Goal: Task Accomplishment & Management: Manage account settings

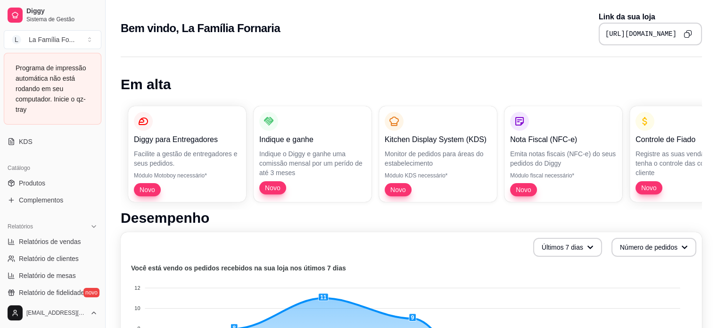
scroll to position [204, 0]
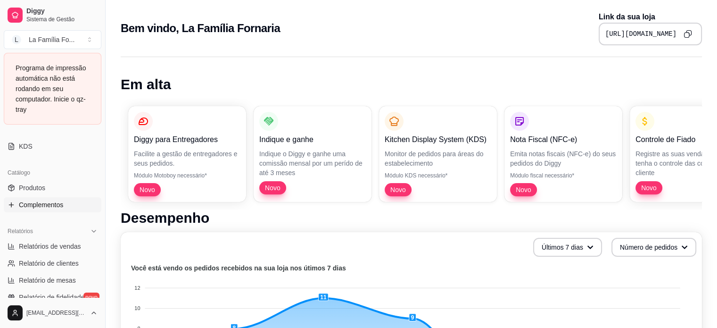
click at [66, 207] on link "Complementos" at bounding box center [53, 204] width 98 height 15
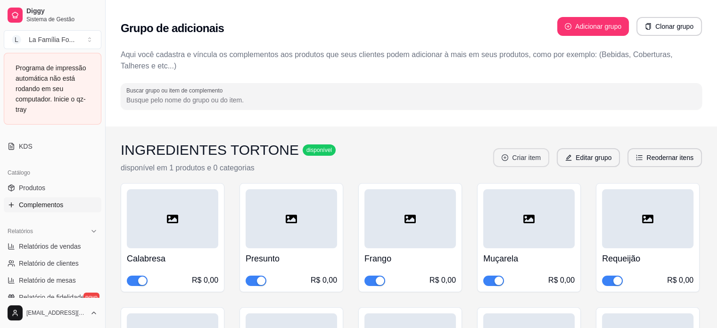
click at [528, 152] on button "Criar item" at bounding box center [521, 157] width 56 height 19
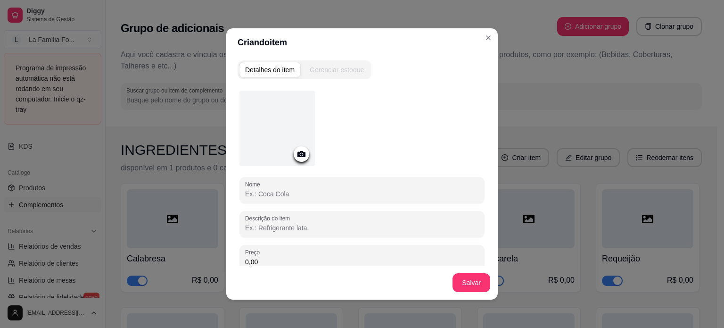
click at [355, 193] on input "Nome" at bounding box center [362, 193] width 234 height 9
type input "r"
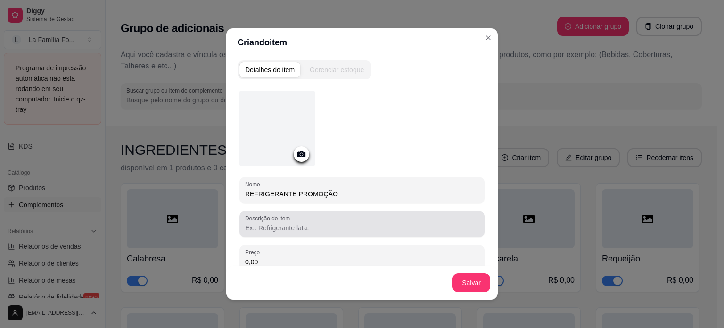
type input "REFRIGERANTE PROMOÇÃO"
click at [328, 224] on input "Descrição do item" at bounding box center [362, 227] width 234 height 9
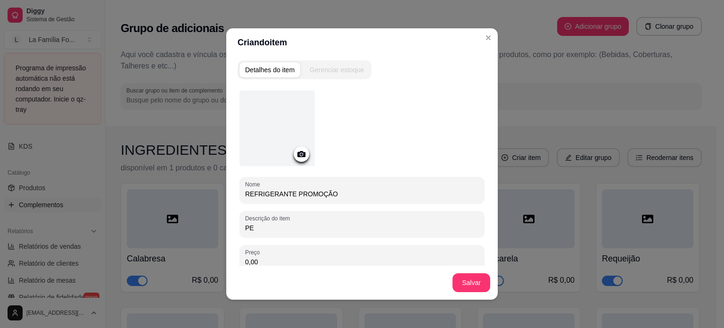
type input "P"
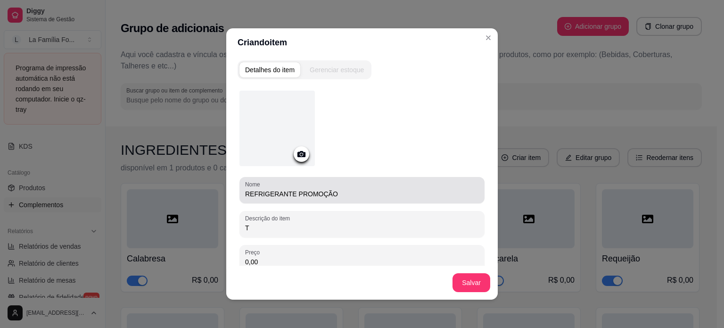
type input "T"
click at [283, 196] on input "REFRIGERANTE PROMOÇÃO" at bounding box center [362, 193] width 234 height 9
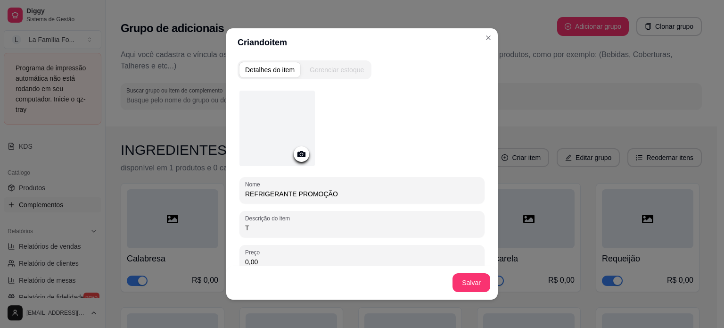
click at [283, 196] on input "REFRIGERANTE PROMOÇÃO" at bounding box center [362, 193] width 234 height 9
click at [285, 194] on input "REFRIGERANTE PROMOÇÃO" at bounding box center [362, 193] width 234 height 9
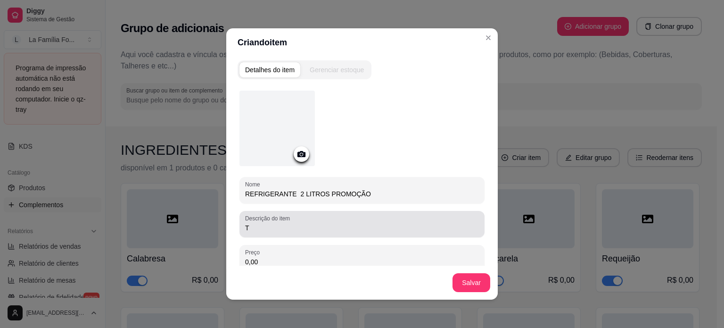
type input "REFRIGERANTE 2 LITROS PROMOÇÃO"
click at [278, 235] on div "Descrição do item T" at bounding box center [362, 224] width 245 height 26
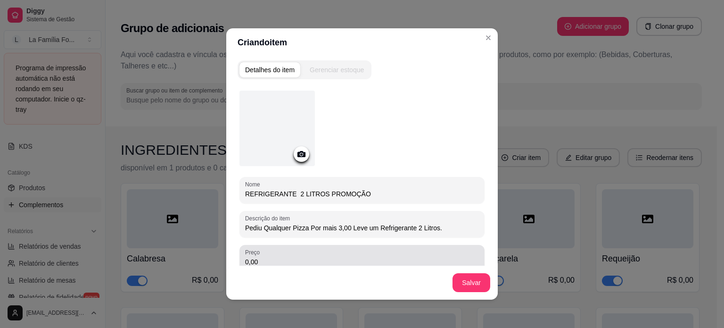
type input "Pediu Qualquer Pizza Por mais 3,00 Leve um Refrigerante 2 Litros."
click at [267, 254] on div "0,00" at bounding box center [362, 258] width 234 height 19
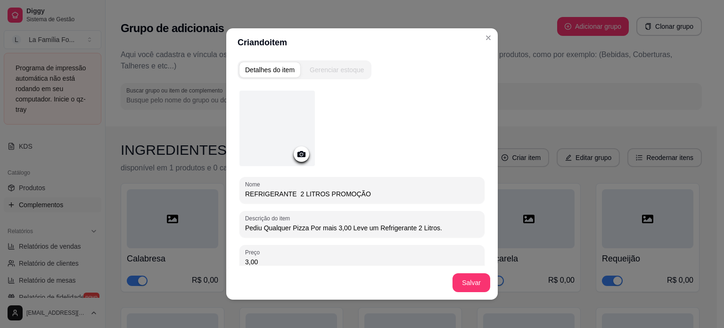
type input "3,00"
click at [297, 159] on div at bounding box center [302, 154] width 16 height 16
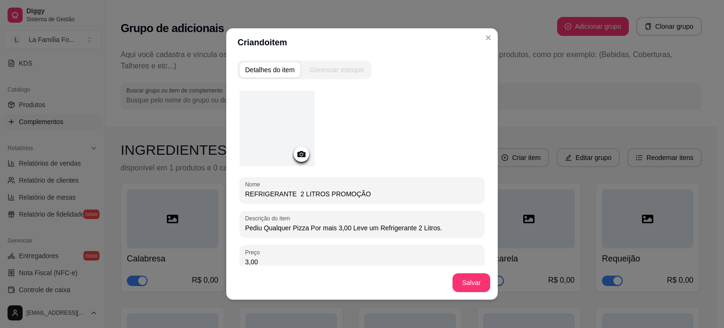
click at [296, 157] on icon at bounding box center [301, 154] width 11 height 11
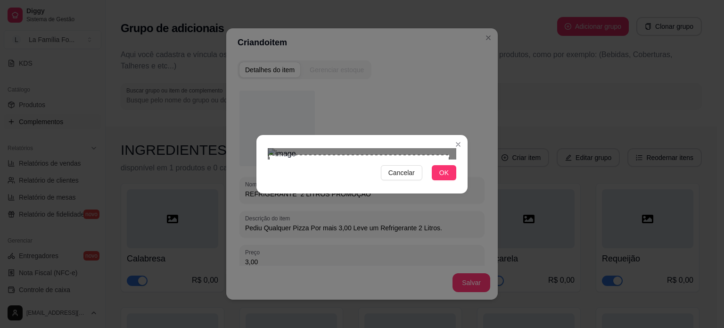
click at [268, 148] on div at bounding box center [362, 153] width 189 height 11
click at [359, 174] on div "Use the arrow keys to move the crop selection area" at bounding box center [362, 263] width 181 height 181
click at [336, 156] on div "Use the arrow keys to move the crop selection area" at bounding box center [358, 246] width 181 height 181
click at [521, 327] on html "Diggy Sistema de Gestão L La Família Fo ... Programa de impressão automática nã…" at bounding box center [362, 164] width 724 height 328
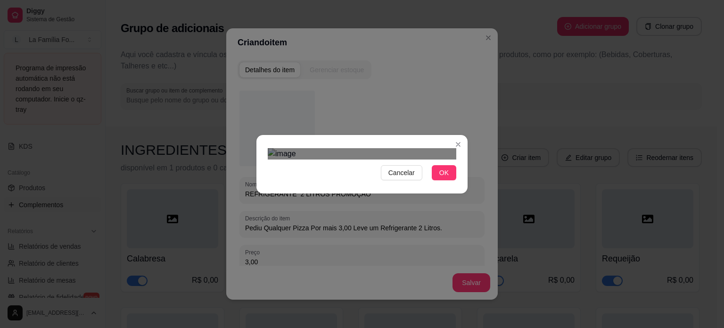
click at [432, 203] on div "Use the arrow keys to move the crop selection area" at bounding box center [362, 259] width 189 height 189
click at [455, 184] on div "Cancelar OK" at bounding box center [362, 164] width 211 height 40
click at [453, 184] on div "Cancelar OK" at bounding box center [362, 164] width 211 height 40
click at [447, 180] on button "OK" at bounding box center [444, 172] width 25 height 15
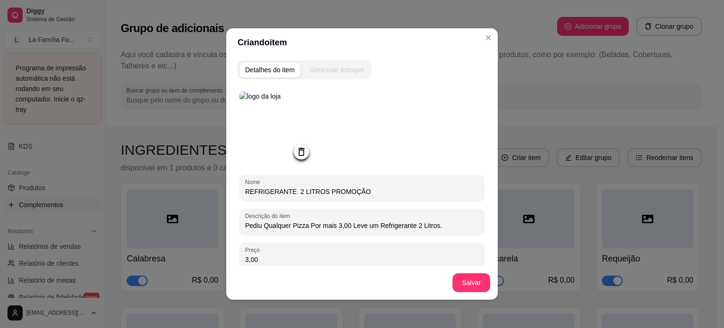
click at [297, 156] on icon at bounding box center [301, 151] width 11 height 11
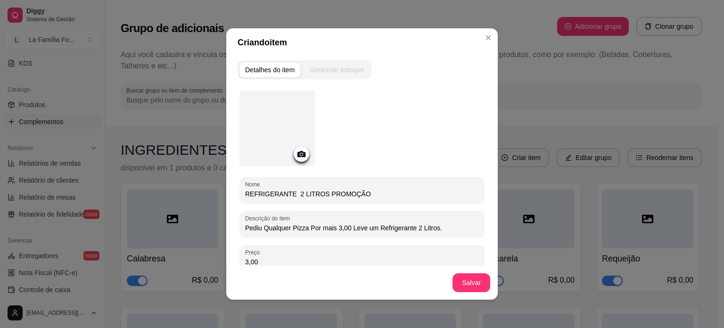
click at [298, 154] on icon at bounding box center [302, 154] width 8 height 6
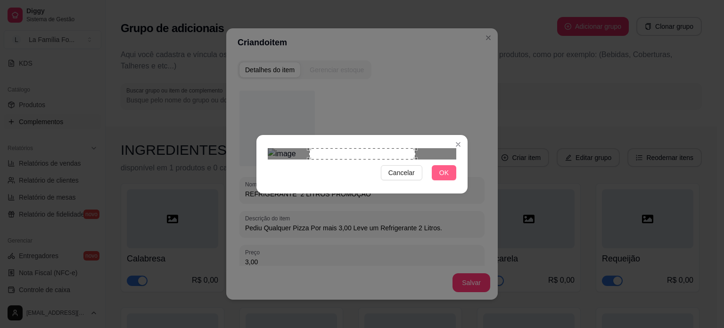
click at [446, 178] on span "OK" at bounding box center [444, 172] width 9 height 10
click at [447, 178] on span "OK" at bounding box center [444, 172] width 9 height 10
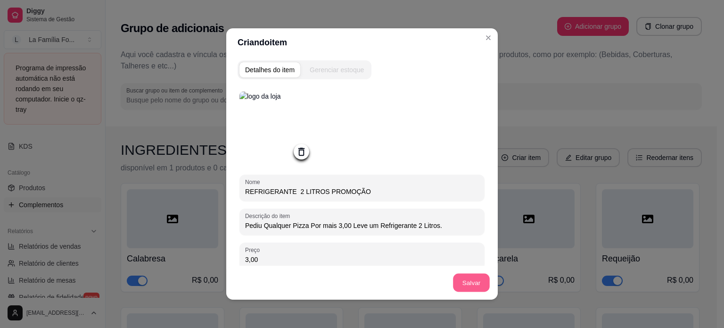
click at [476, 286] on button "Salvar" at bounding box center [471, 283] width 37 height 18
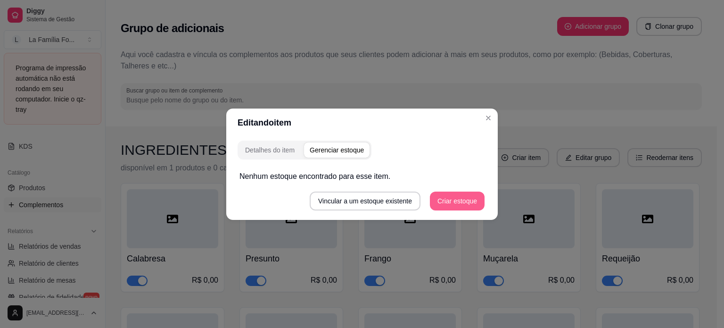
click at [449, 199] on button "Criar estoque" at bounding box center [457, 200] width 55 height 19
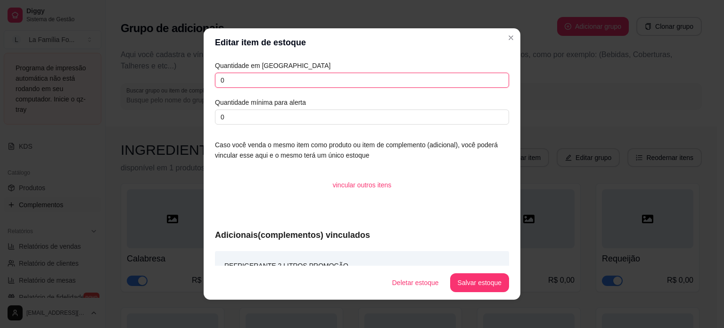
click at [237, 85] on input "0" at bounding box center [362, 80] width 294 height 15
type input "0"
type input "15"
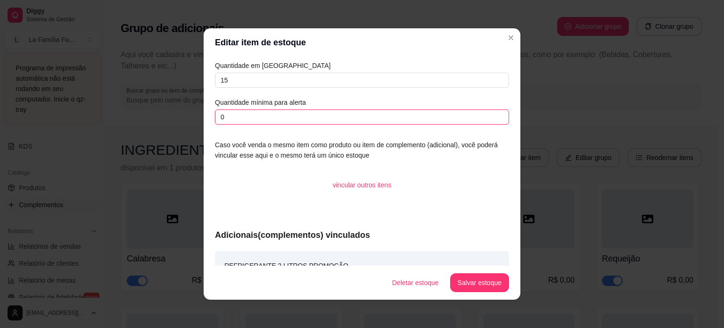
click at [247, 117] on input "0" at bounding box center [362, 116] width 294 height 15
type input "0"
type input "5"
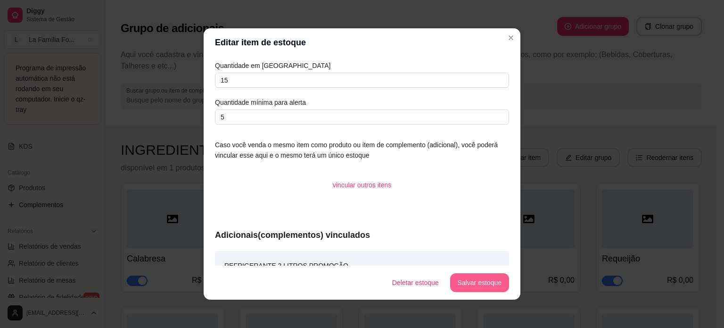
click at [482, 284] on button "Salvar estoque" at bounding box center [479, 282] width 59 height 19
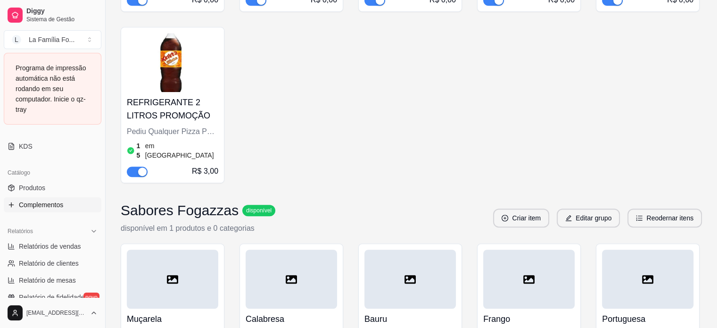
scroll to position [487, 0]
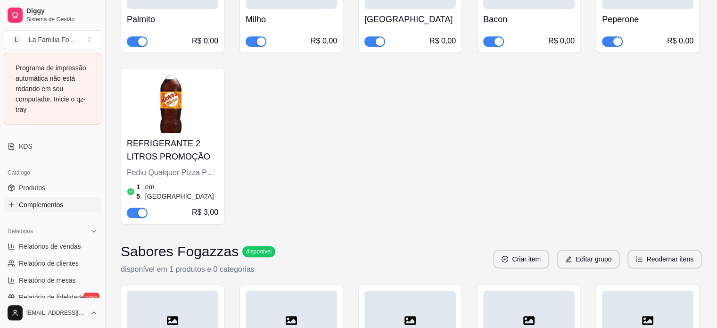
click at [196, 182] on div "15 em [GEOGRAPHIC_DATA]" at bounding box center [172, 191] width 91 height 19
click at [196, 187] on div "15 em [GEOGRAPHIC_DATA]" at bounding box center [172, 191] width 91 height 19
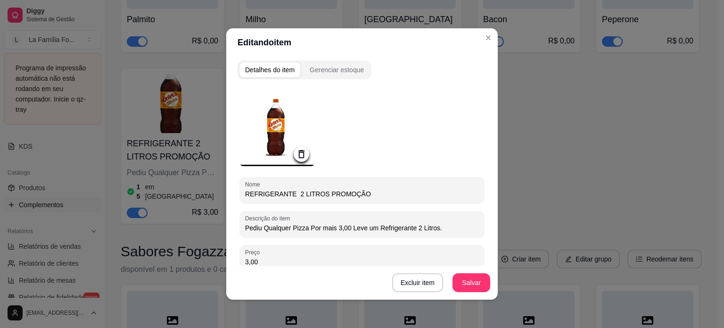
click at [421, 271] on div "Excluir item Salvar" at bounding box center [362, 283] width 272 height 34
click at [422, 283] on button "Excluir item" at bounding box center [417, 282] width 51 height 19
click at [457, 260] on button "Sim" at bounding box center [453, 261] width 29 height 15
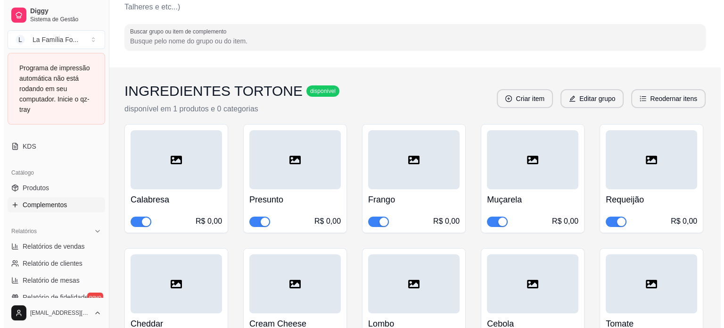
scroll to position [0, 0]
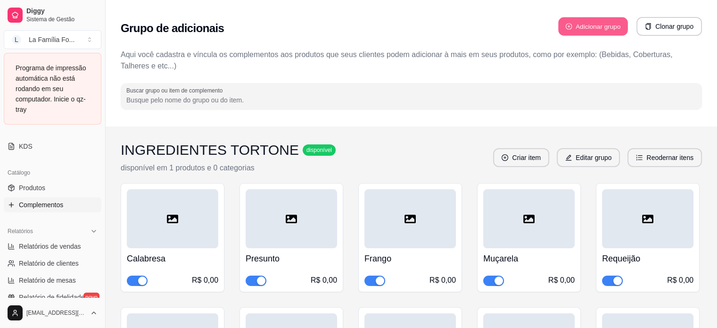
click at [600, 22] on button "Adicionar grupo" at bounding box center [593, 26] width 70 height 18
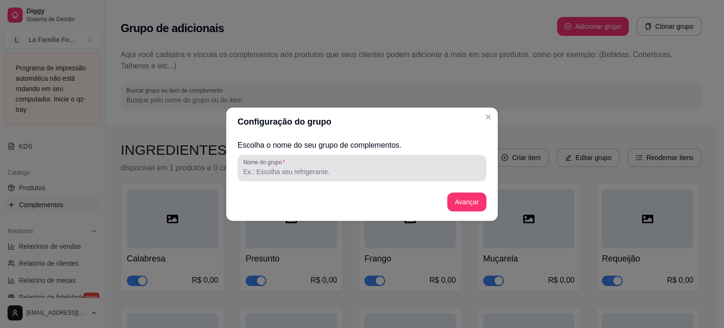
click at [298, 170] on input "Nome do grupo" at bounding box center [362, 171] width 238 height 9
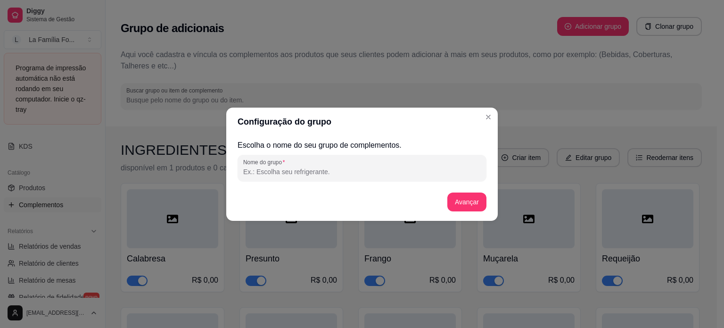
click at [298, 170] on input "Nome do grupo" at bounding box center [362, 171] width 238 height 9
type input "REFRI 2 LITROS PROMOÇÃO"
click at [475, 191] on div "Escolha o nome do seu grupo de complementos. Nome do grupo REFRI 2 LITROS PROMO…" at bounding box center [362, 178] width 249 height 77
click at [475, 196] on button "Avançar" at bounding box center [467, 201] width 39 height 19
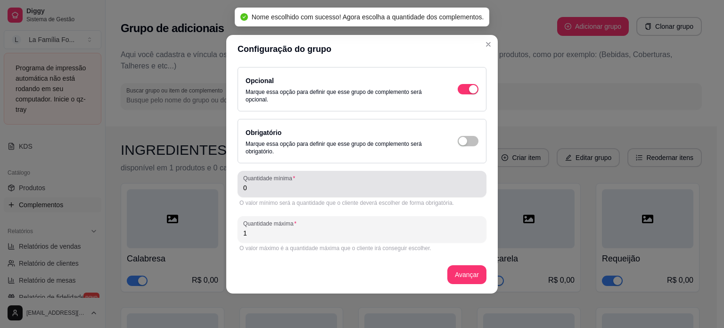
click at [471, 178] on div "0" at bounding box center [362, 184] width 238 height 19
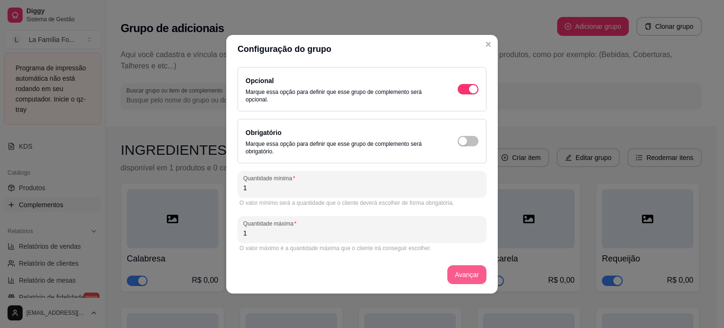
type input "1"
click at [470, 277] on button "Avançar" at bounding box center [467, 274] width 39 height 19
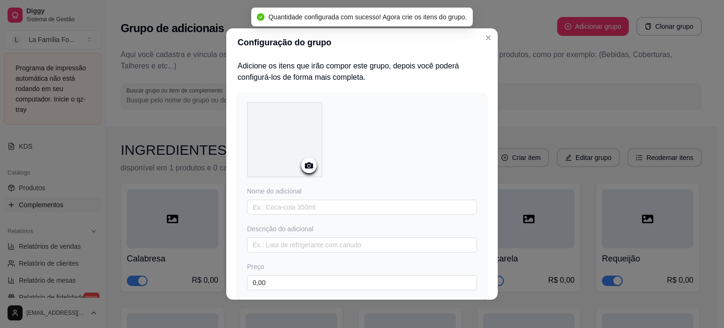
click at [308, 166] on icon at bounding box center [309, 165] width 8 height 6
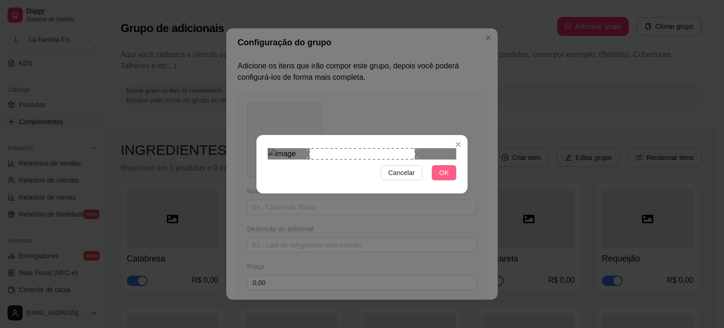
click at [445, 178] on span "OK" at bounding box center [444, 172] width 9 height 10
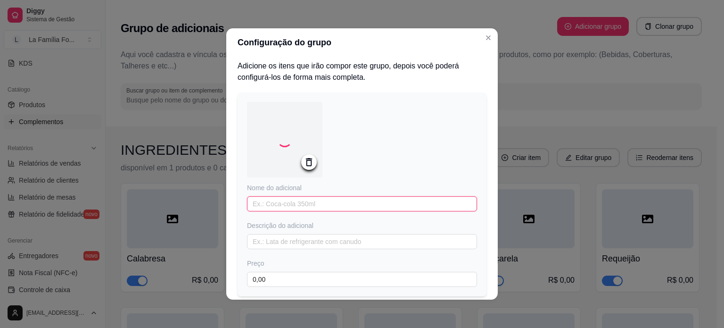
click at [328, 205] on input "text" at bounding box center [362, 203] width 230 height 15
type input "Refrigerante 2 Litros"
click at [313, 247] on input "text" at bounding box center [362, 242] width 230 height 15
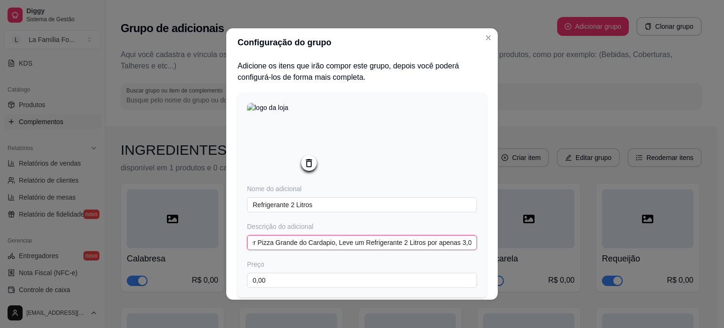
scroll to position [0, 46]
type input "Pediu Qualquer Pizza Grande do Cardapio, Leve um Refrigerante 2 Litros por apen…"
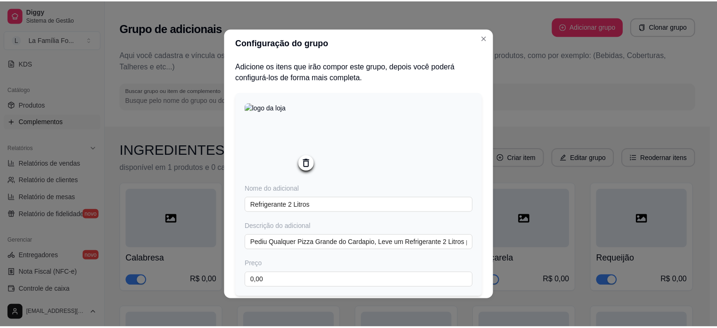
scroll to position [66, 0]
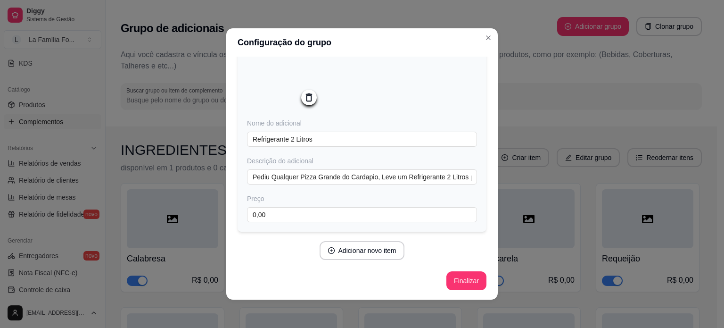
click at [382, 204] on div "Preço 0,00" at bounding box center [362, 208] width 230 height 28
click at [383, 211] on input "0,00" at bounding box center [362, 214] width 230 height 15
type input "3,00"
click at [465, 284] on button "Finalizar" at bounding box center [466, 281] width 39 height 18
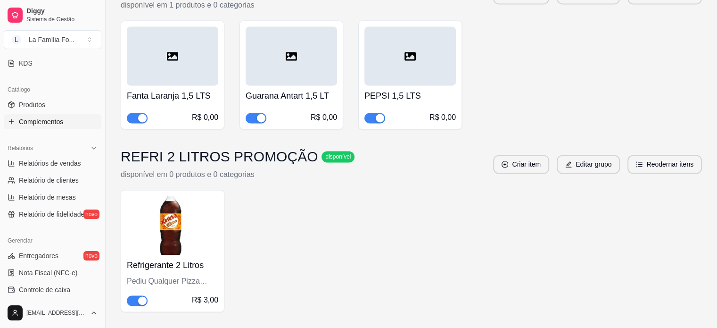
scroll to position [1370, 0]
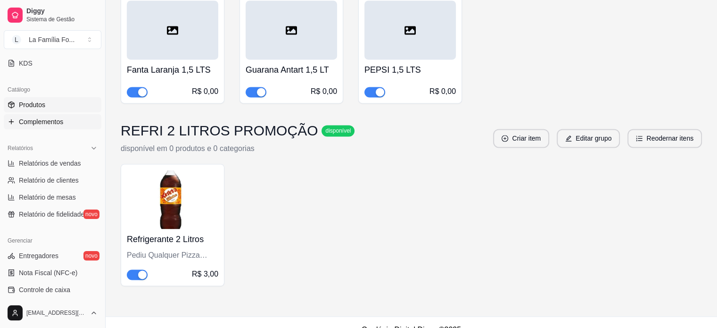
click at [79, 101] on link "Produtos" at bounding box center [53, 104] width 98 height 15
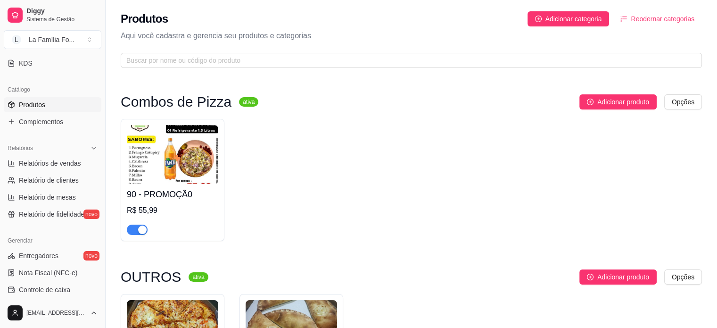
click at [135, 231] on span "button" at bounding box center [137, 229] width 21 height 10
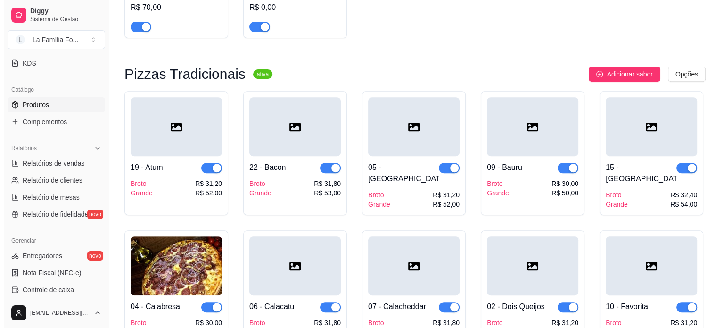
scroll to position [387, 0]
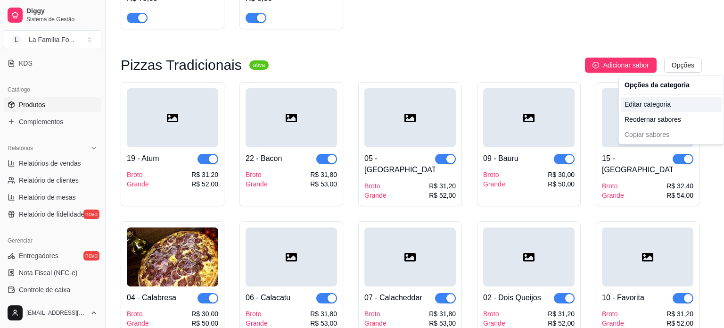
click at [666, 102] on div "Editar categoria" at bounding box center [671, 104] width 101 height 15
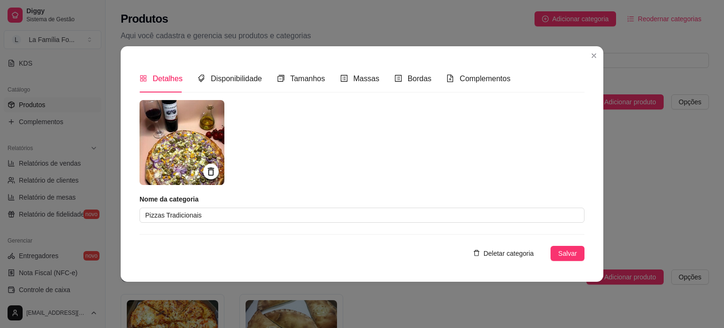
scroll to position [289, 0]
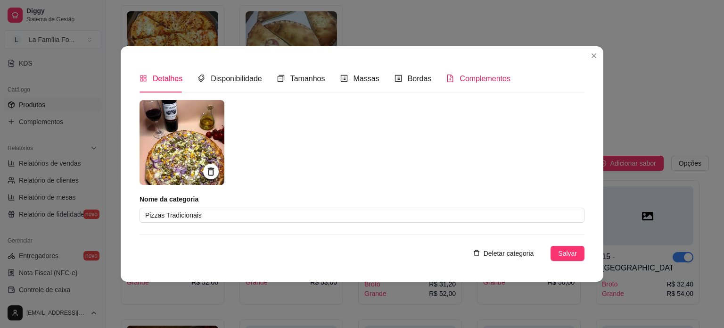
click at [453, 77] on div "Complementos" at bounding box center [479, 79] width 64 height 12
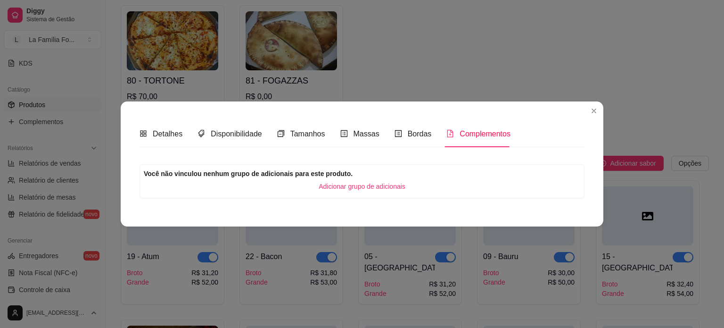
click at [363, 188] on span "Adicionar grupo de adicionais" at bounding box center [362, 186] width 87 height 10
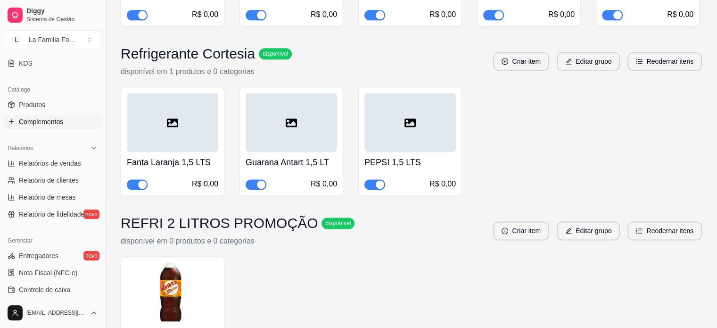
scroll to position [1370, 0]
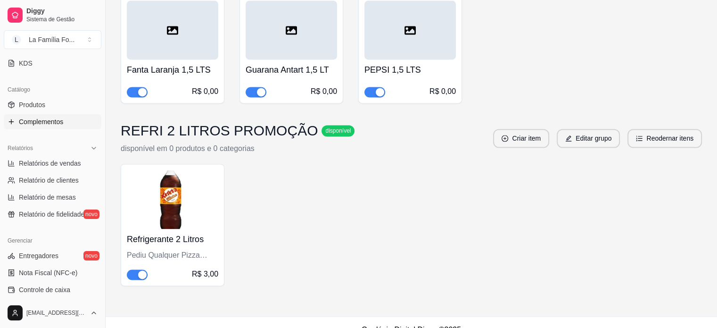
click at [215, 207] on img at bounding box center [172, 199] width 91 height 59
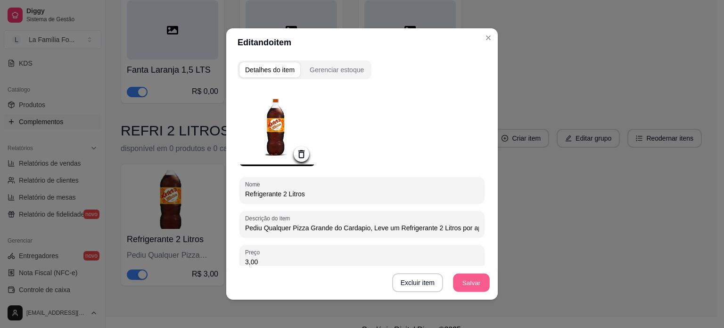
click at [471, 288] on button "Salvar" at bounding box center [471, 283] width 37 height 18
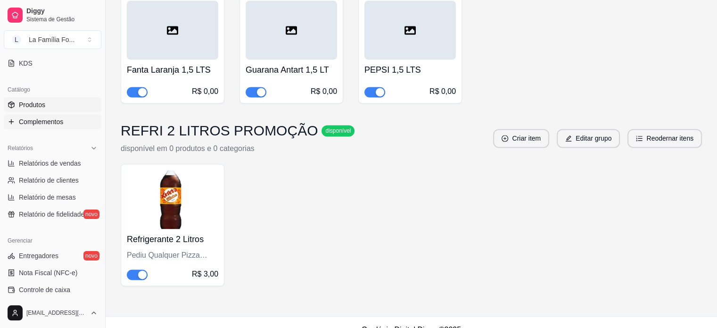
click at [55, 107] on link "Produtos" at bounding box center [53, 104] width 98 height 15
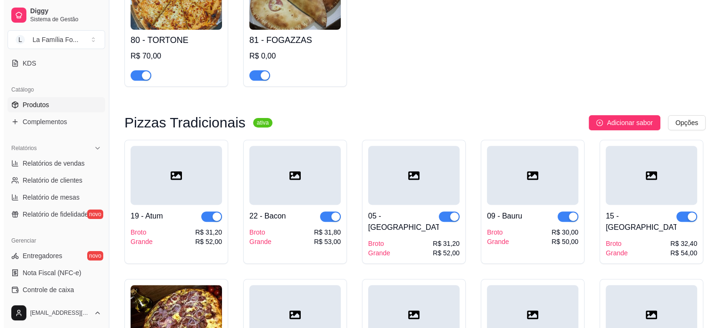
scroll to position [324, 0]
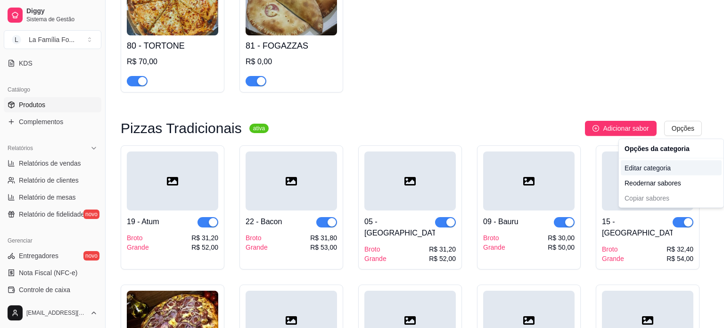
click at [658, 174] on div "Editar categoria" at bounding box center [671, 167] width 101 height 15
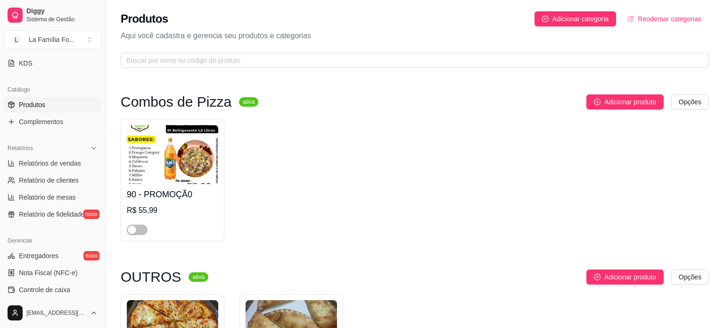
scroll to position [289, 0]
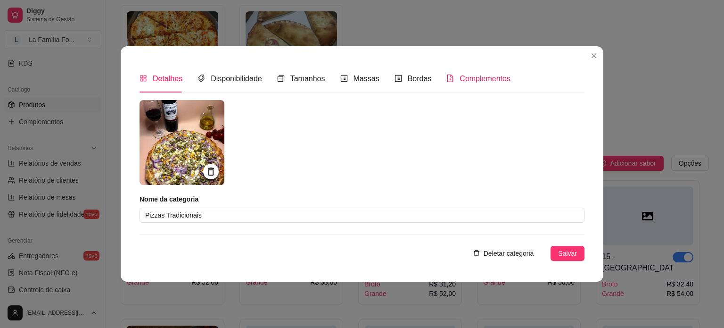
click at [503, 79] on span "Complementos" at bounding box center [485, 79] width 51 height 8
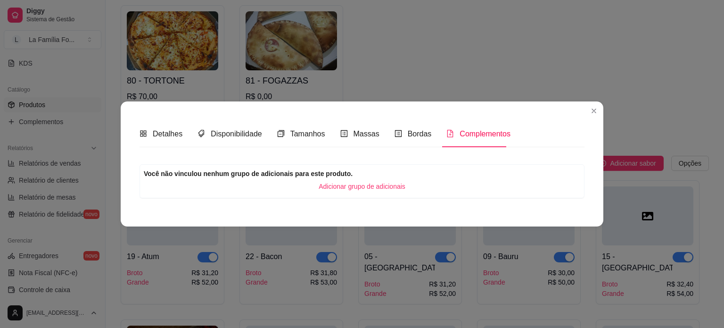
click at [357, 187] on span "Adicionar grupo de adicionais" at bounding box center [362, 186] width 87 height 10
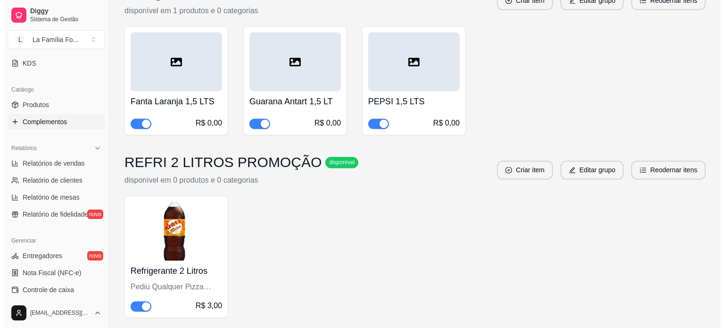
scroll to position [1370, 0]
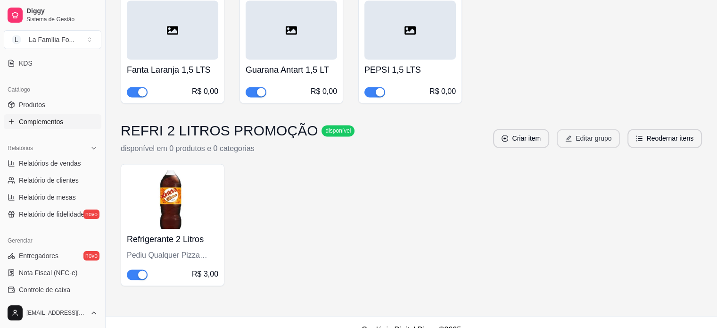
click at [597, 129] on button "Editar grupo" at bounding box center [588, 138] width 63 height 19
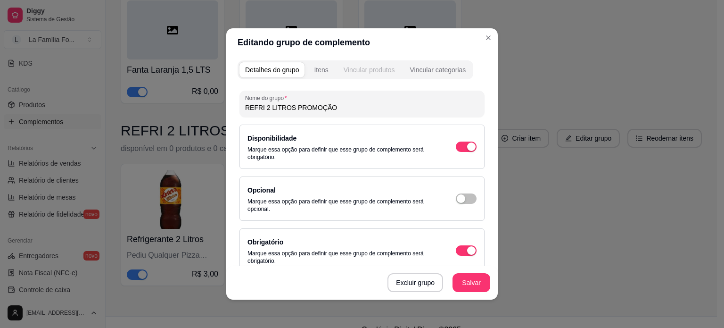
click at [360, 70] on div "Vincular produtos" at bounding box center [369, 69] width 51 height 9
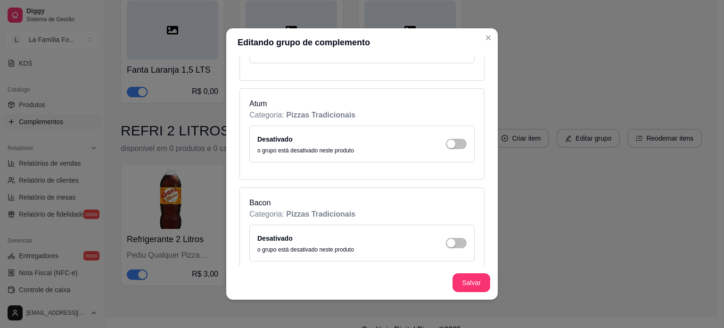
scroll to position [370, 0]
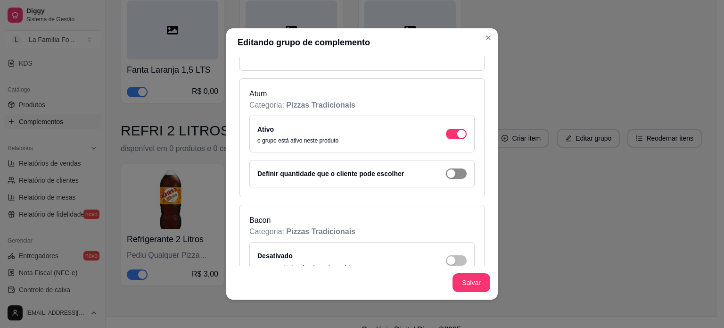
click at [454, 174] on span "button" at bounding box center [456, 173] width 21 height 10
click at [449, 175] on span "button" at bounding box center [456, 173] width 21 height 10
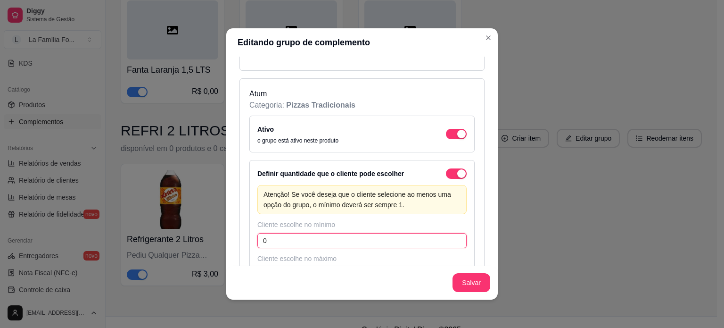
click at [323, 241] on input "0" at bounding box center [362, 240] width 209 height 15
type input "0"
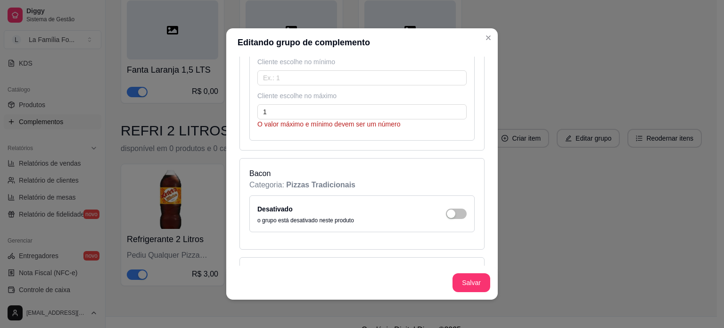
scroll to position [526, 0]
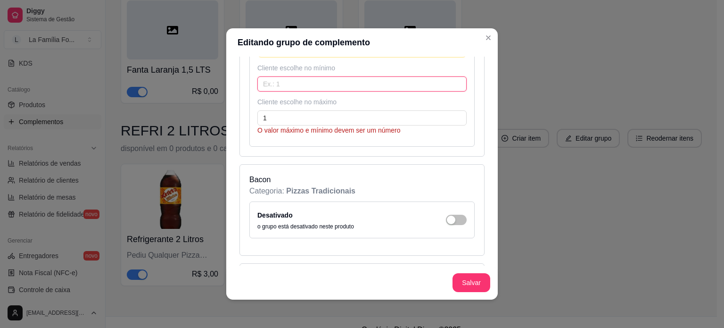
click at [290, 85] on input "text" at bounding box center [362, 83] width 209 height 15
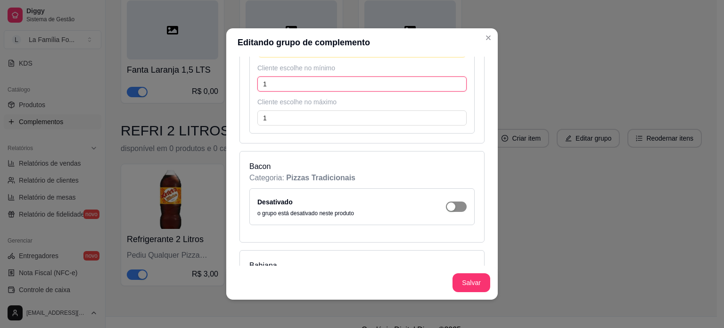
type input "1"
click at [457, 21] on div "button" at bounding box center [461, 17] width 8 height 8
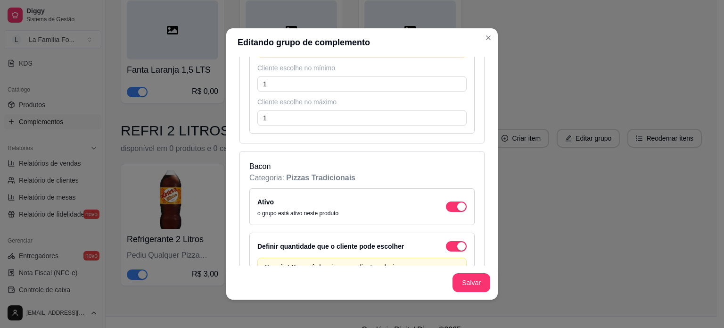
scroll to position [739, 0]
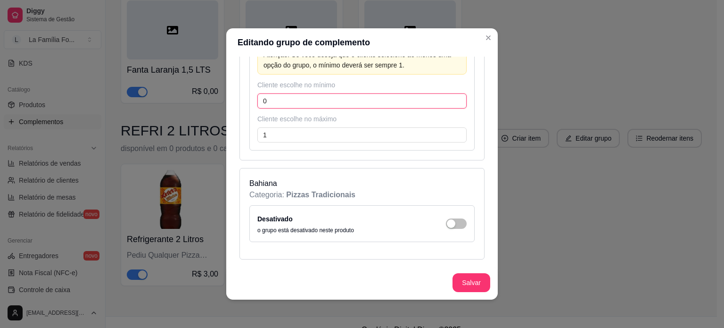
click at [353, 96] on input "0" at bounding box center [362, 100] width 209 height 15
type input "0"
type input "1"
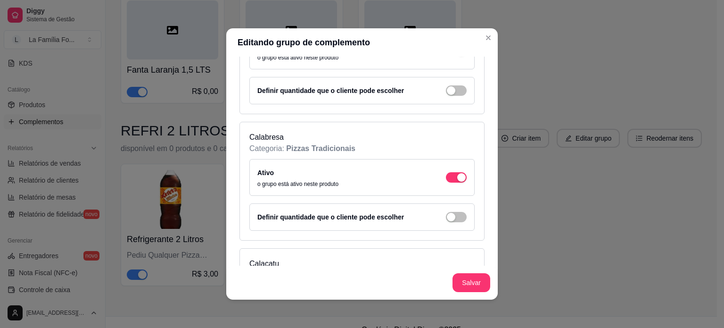
scroll to position [1377, 0]
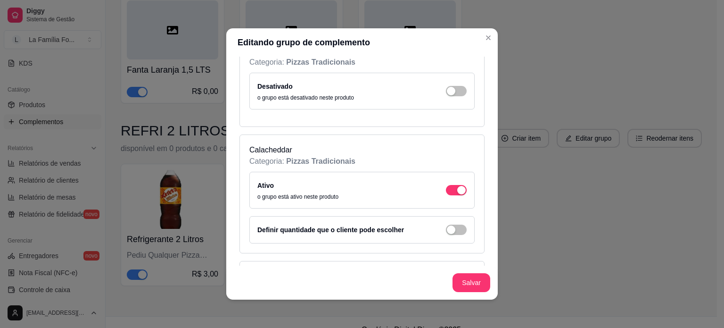
click at [458, 80] on div "Desativado o grupo está desativado neste produto" at bounding box center [361, 91] width 225 height 37
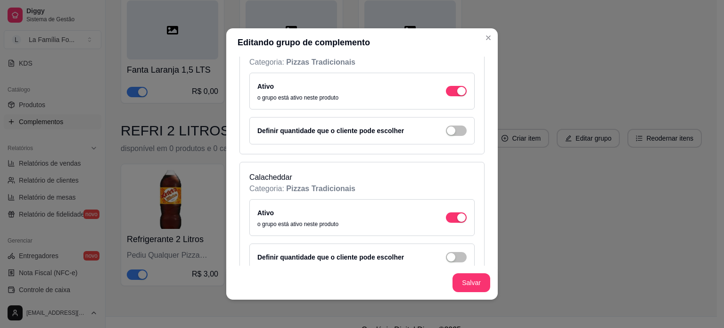
scroll to position [1589, 0]
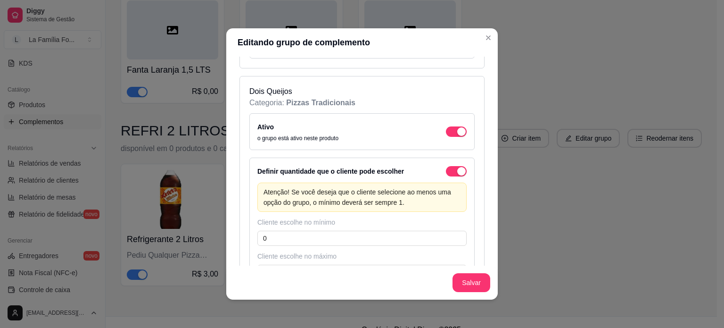
scroll to position [1802, 0]
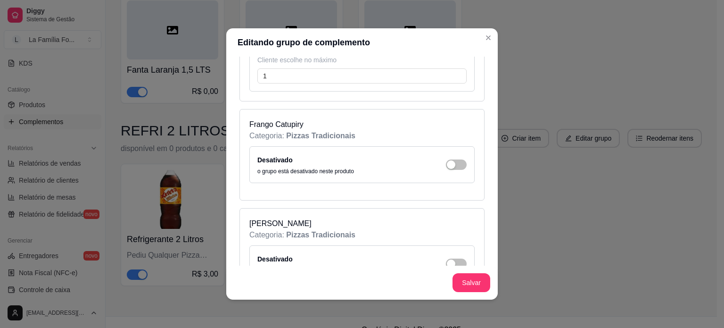
scroll to position [2227, 0]
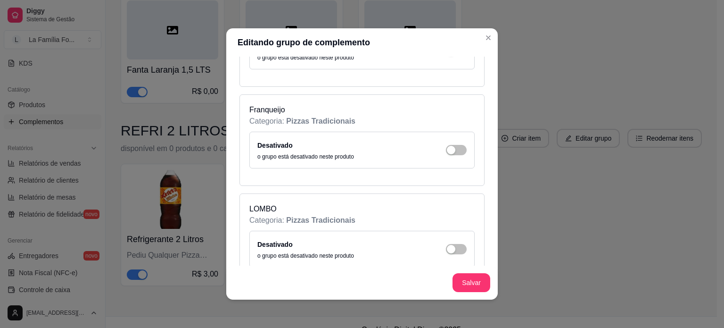
click at [450, 140] on div "Desativado o grupo está desativado neste produto" at bounding box center [362, 150] width 209 height 21
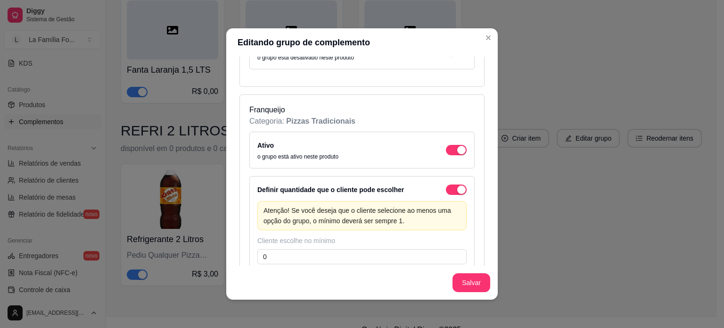
scroll to position [2439, 0]
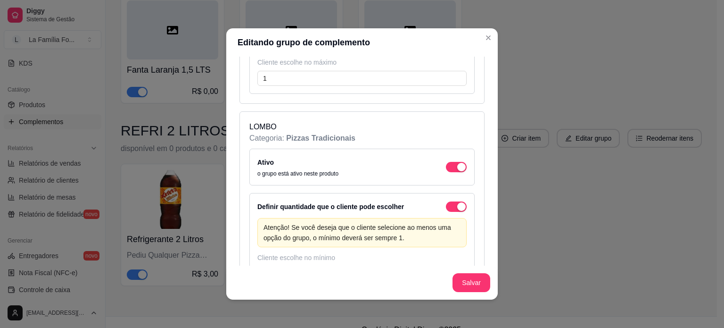
scroll to position [2652, 0]
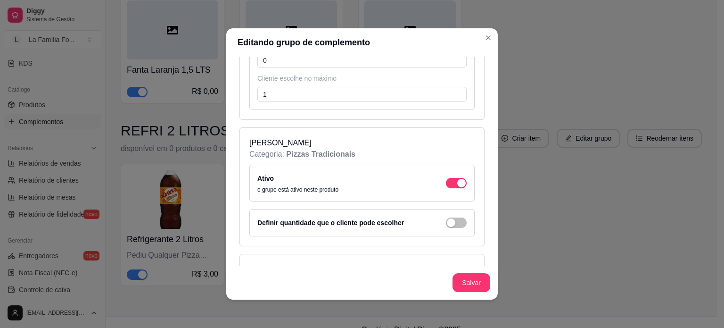
click at [452, 209] on div "Definir quantidade que o cliente pode escolher" at bounding box center [361, 222] width 225 height 27
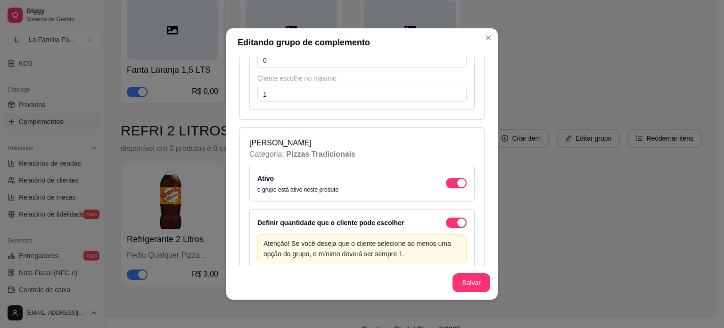
scroll to position [2865, 0]
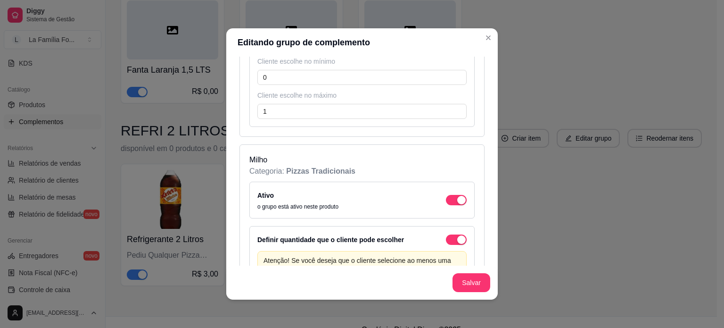
scroll to position [3077, 0]
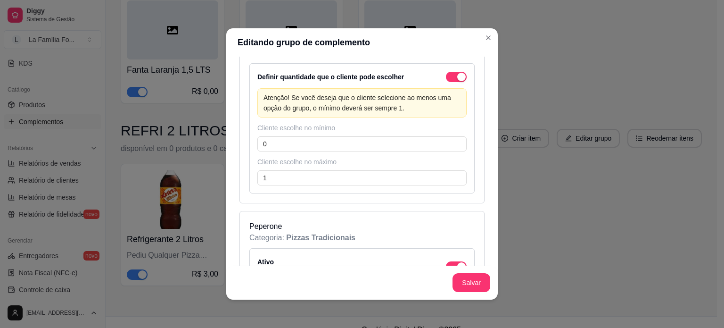
scroll to position [3928, 0]
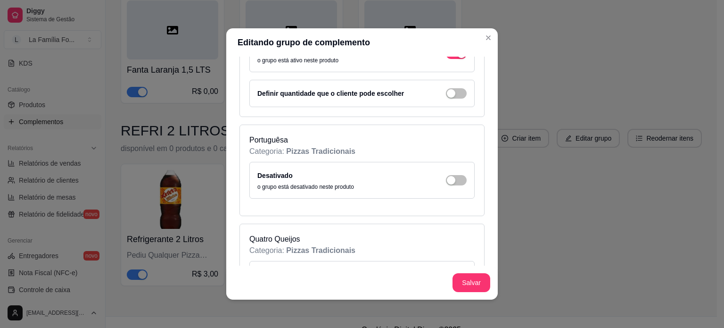
click at [455, 170] on div "Desativado o grupo está desativado neste produto" at bounding box center [362, 180] width 209 height 21
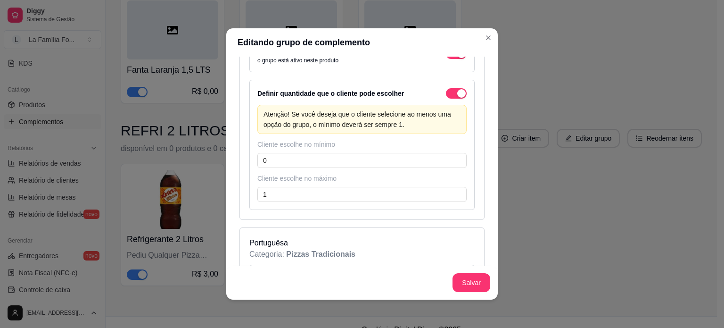
scroll to position [4140, 0]
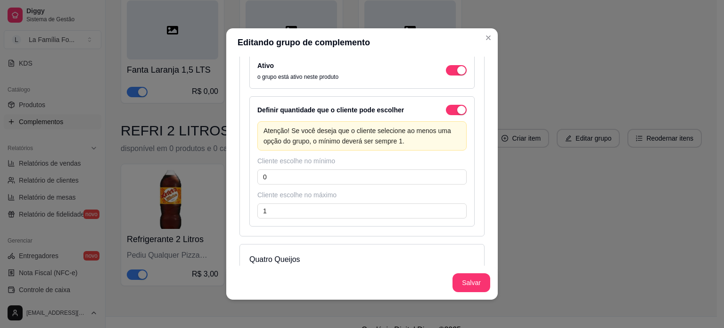
scroll to position [4353, 0]
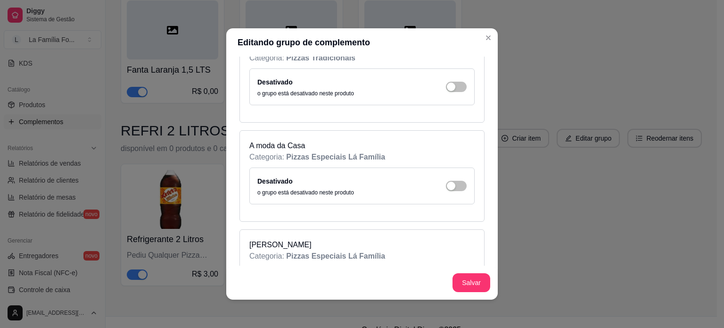
click at [457, 167] on div "Desativado o grupo está desativado neste produto" at bounding box center [361, 185] width 225 height 37
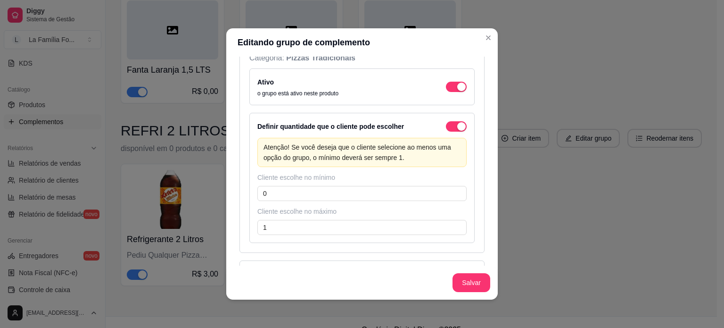
scroll to position [4565, 0]
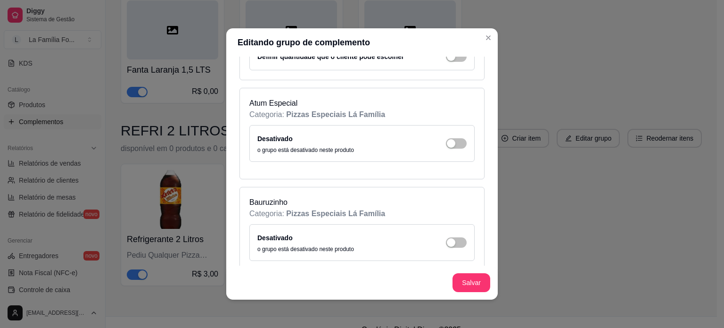
click at [453, 133] on div "Desativado o grupo está desativado neste produto" at bounding box center [362, 143] width 209 height 21
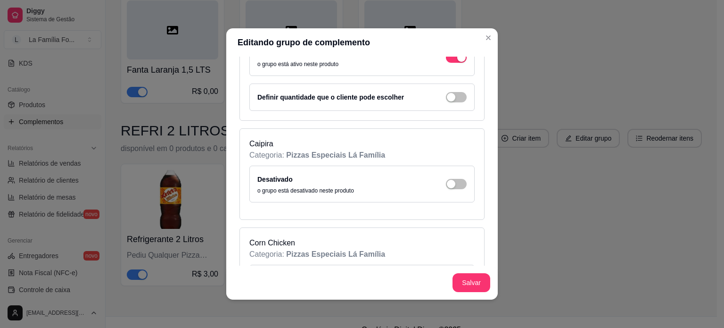
click at [454, 174] on div "Desativado o grupo está desativado neste produto" at bounding box center [362, 184] width 209 height 21
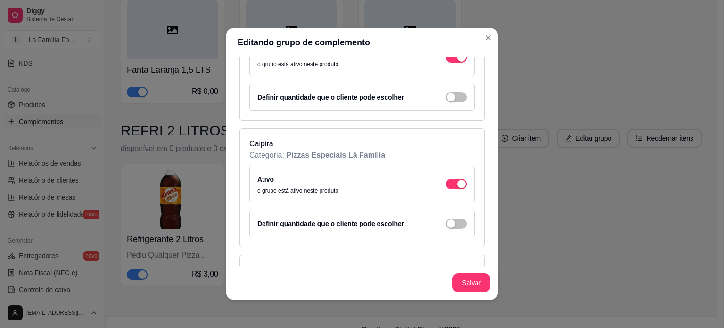
click at [458, 210] on div "Definir quantidade que o cliente pode escolher" at bounding box center [361, 223] width 225 height 27
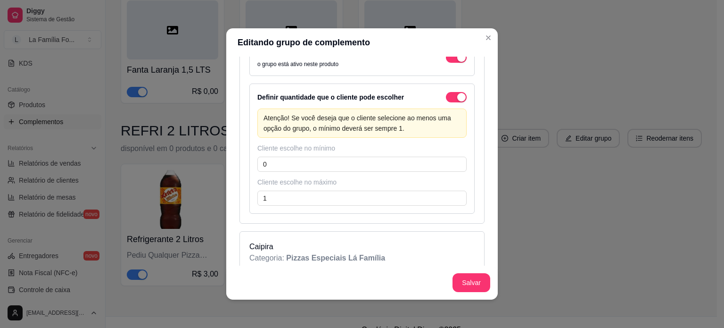
scroll to position [5203, 0]
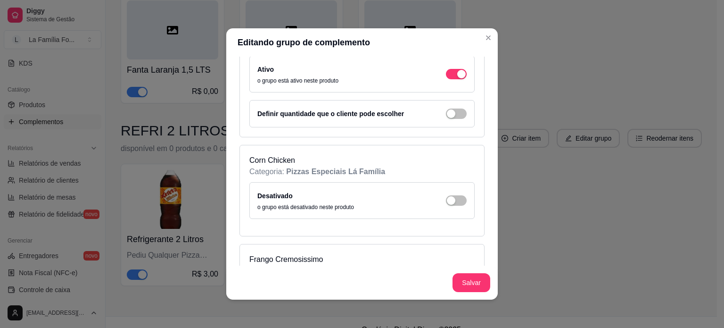
click at [447, 108] on div "Definir quantidade que o cliente pode escolher" at bounding box center [362, 113] width 209 height 11
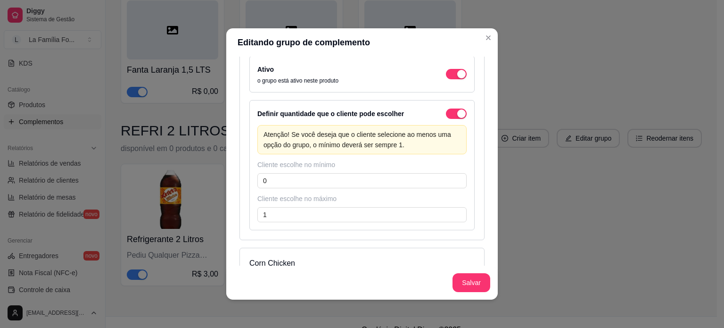
scroll to position [5416, 0]
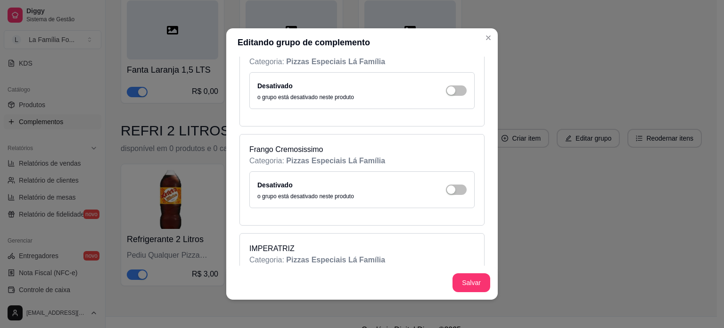
click at [459, 171] on div "Desativado o grupo está desativado neste produto" at bounding box center [361, 189] width 225 height 37
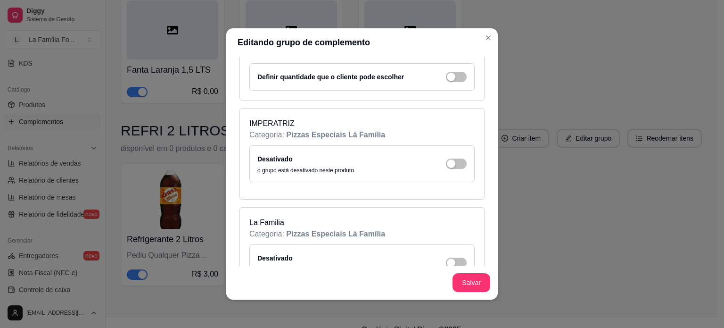
scroll to position [5629, 0]
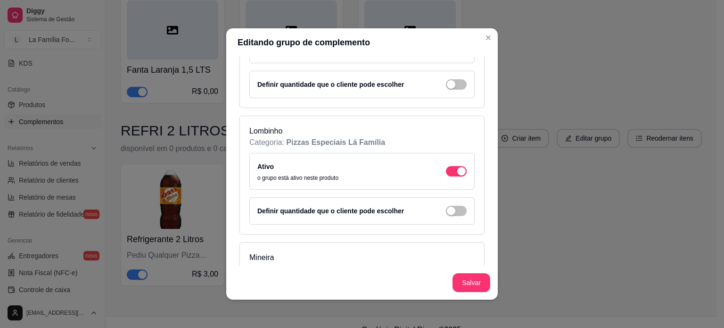
scroll to position [6054, 0]
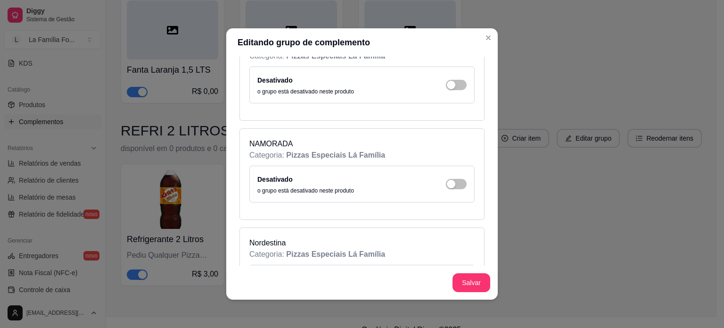
click at [454, 174] on div "Desativado o grupo está desativado neste produto" at bounding box center [362, 184] width 209 height 21
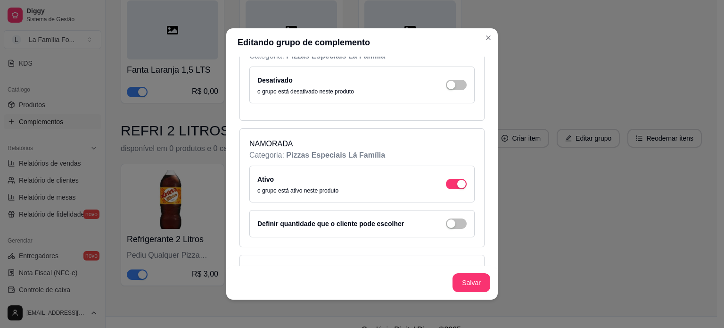
click at [447, 75] on div "Desativado o grupo está desativado neste produto" at bounding box center [362, 85] width 209 height 21
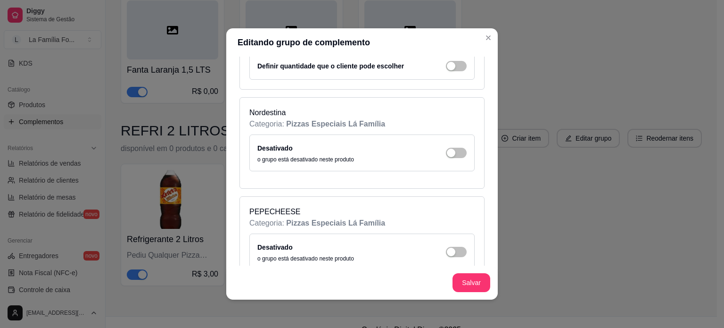
scroll to position [6266, 0]
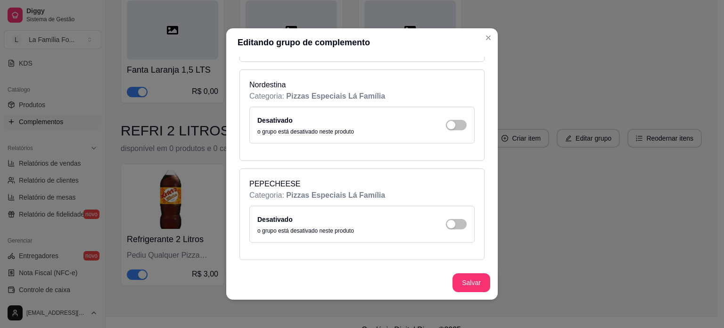
click at [449, 107] on div "Desativado o grupo está desativado neste produto" at bounding box center [361, 125] width 225 height 37
click at [447, 115] on div "Desativado o grupo está desativado neste produto" at bounding box center [362, 125] width 209 height 21
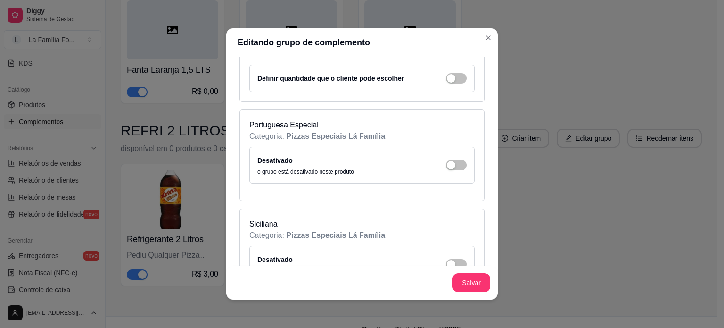
click at [441, 155] on div "Desativado o grupo está desativado neste produto" at bounding box center [362, 165] width 209 height 21
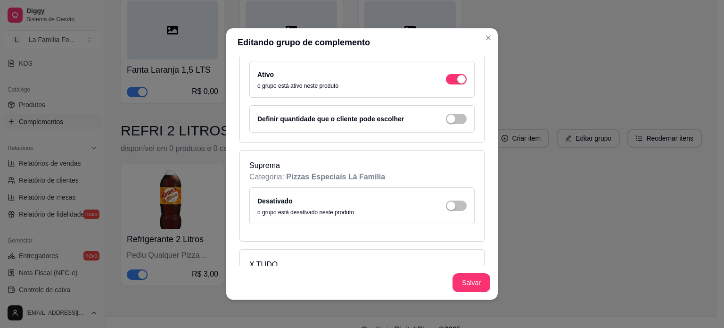
click at [459, 187] on div "Desativado o grupo está desativado neste produto" at bounding box center [361, 205] width 225 height 37
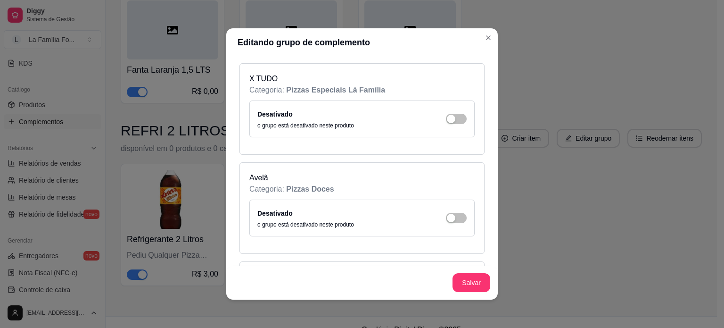
drag, startPoint x: 457, startPoint y: 187, endPoint x: 463, endPoint y: 103, distance: 83.6
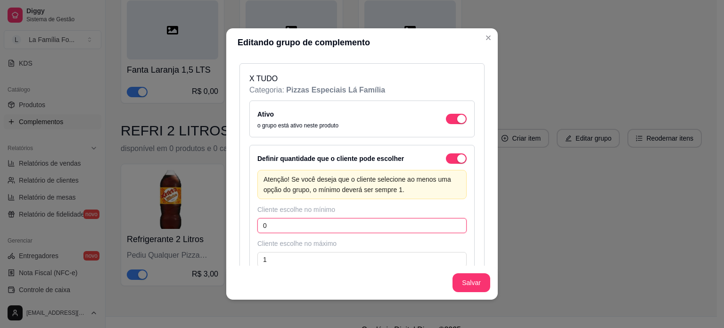
click at [341, 218] on input "0" at bounding box center [362, 225] width 209 height 15
type input "1"
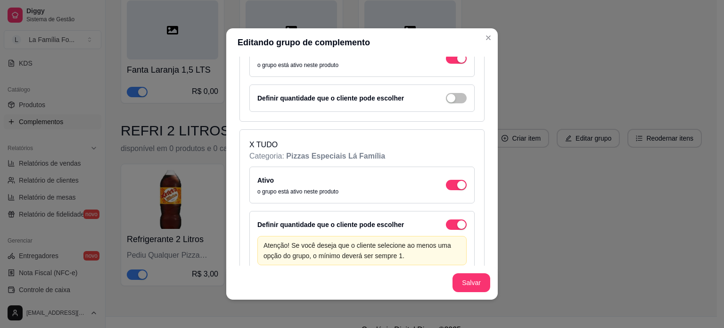
scroll to position [6673, 0]
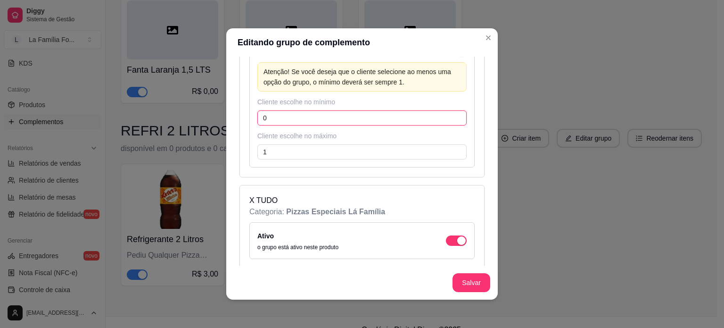
click at [386, 110] on input "0" at bounding box center [362, 117] width 209 height 15
type input "1"
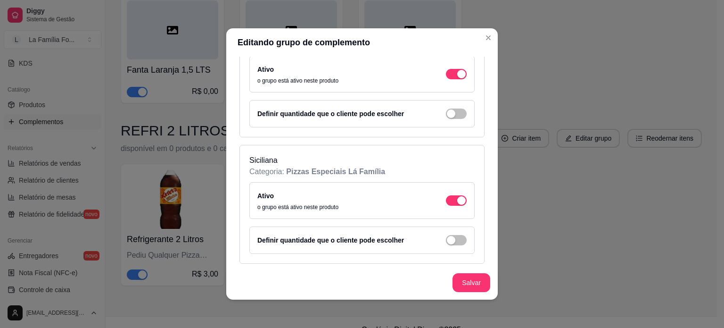
scroll to position [6565, 0]
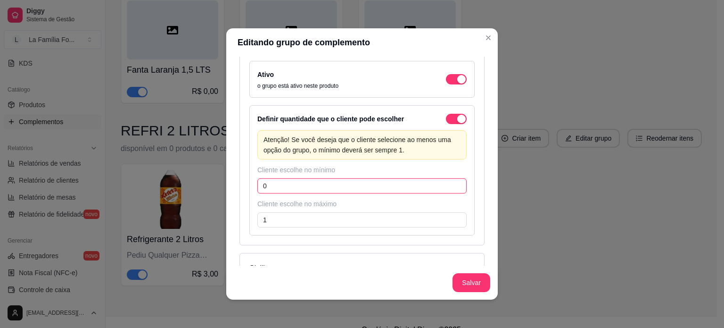
click at [368, 178] on input "0" at bounding box center [362, 185] width 209 height 15
type input "1"
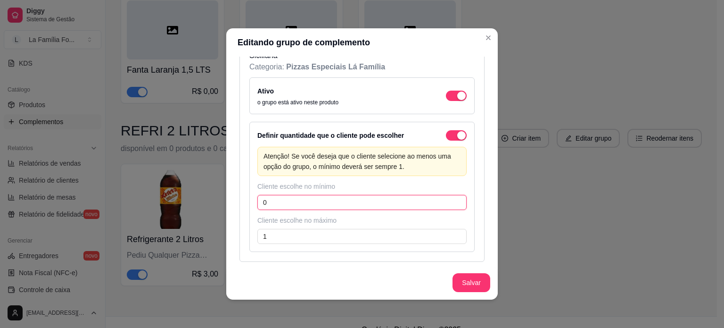
click at [406, 195] on input "0" at bounding box center [362, 202] width 209 height 15
type input "1"
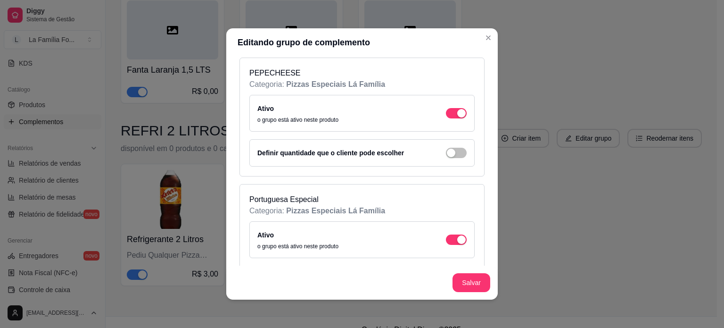
scroll to position [6400, 0]
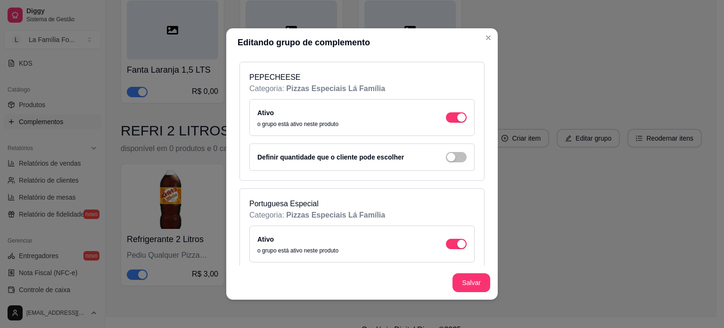
click at [451, 143] on div "Definir quantidade que o cliente pode escolher" at bounding box center [361, 156] width 225 height 27
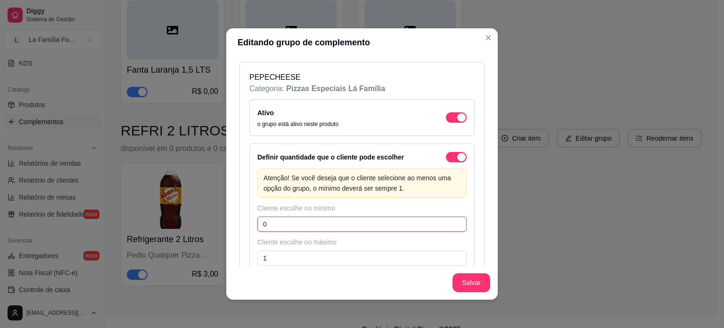
click at [318, 216] on input "0" at bounding box center [362, 223] width 209 height 15
type input "1"
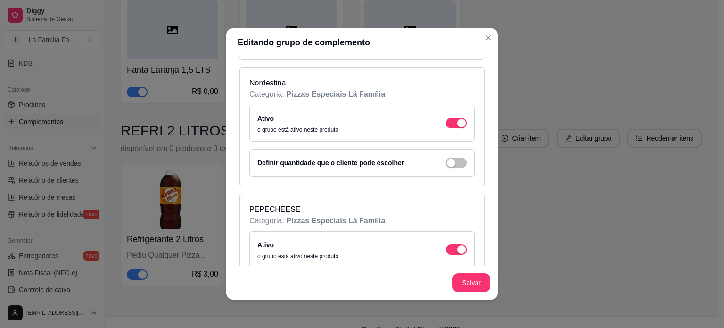
scroll to position [6249, 0]
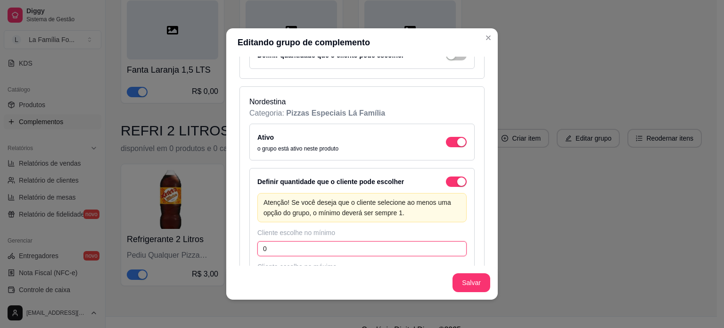
click at [322, 241] on input "0" at bounding box center [362, 248] width 209 height 15
type input "1"
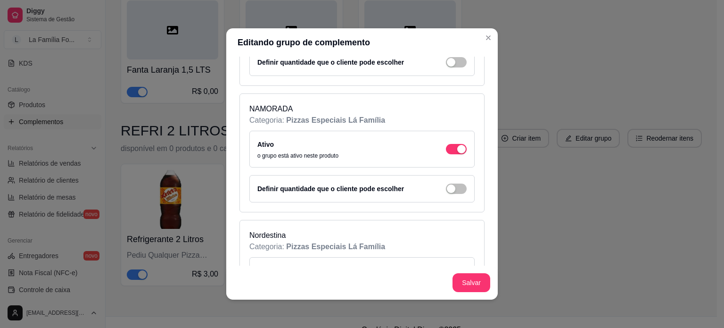
scroll to position [6099, 0]
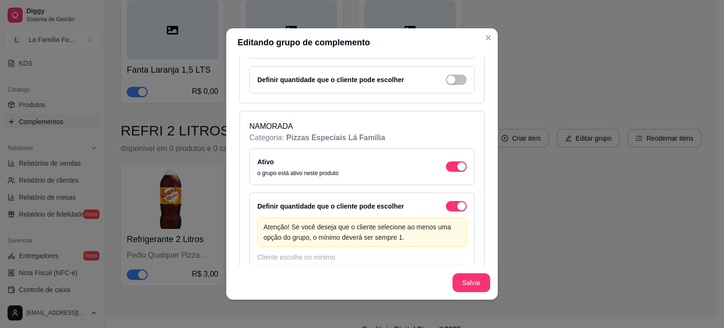
click at [336, 266] on input "0" at bounding box center [362, 273] width 209 height 15
type input "1"
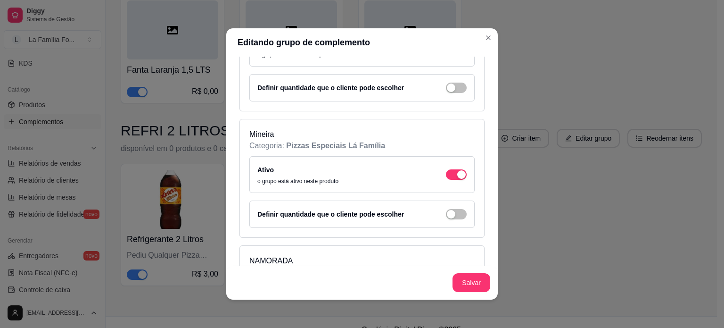
scroll to position [5948, 0]
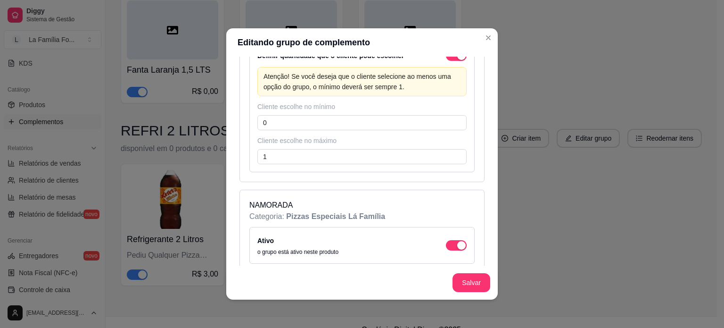
scroll to position [6104, 0]
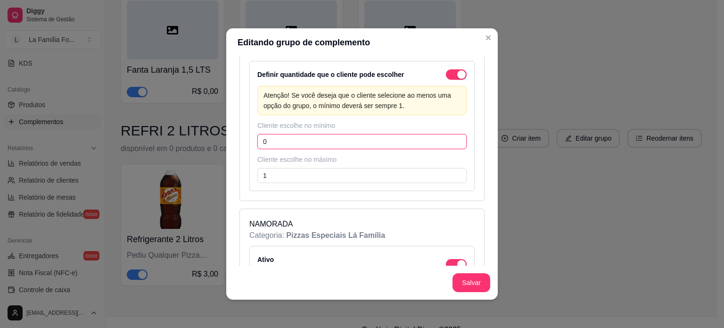
click at [311, 134] on input "0" at bounding box center [362, 141] width 209 height 15
type input "1"
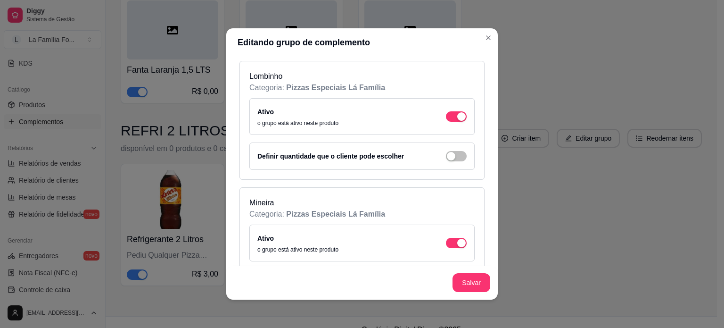
scroll to position [5877, 0]
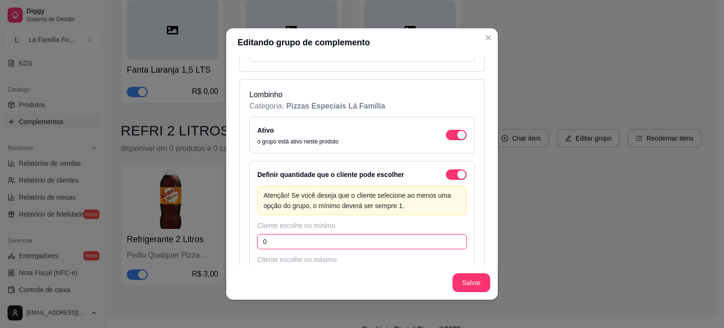
click at [374, 234] on input "0" at bounding box center [362, 241] width 209 height 15
type input "1"
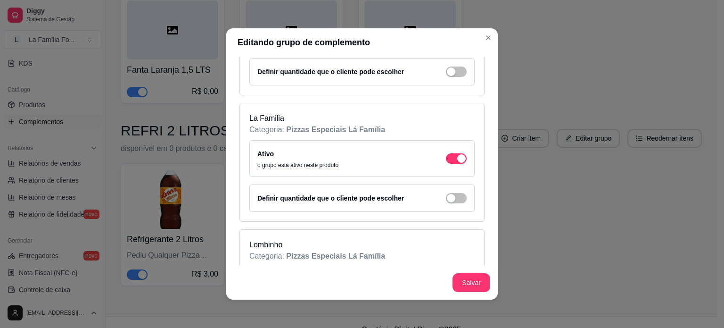
scroll to position [5670, 0]
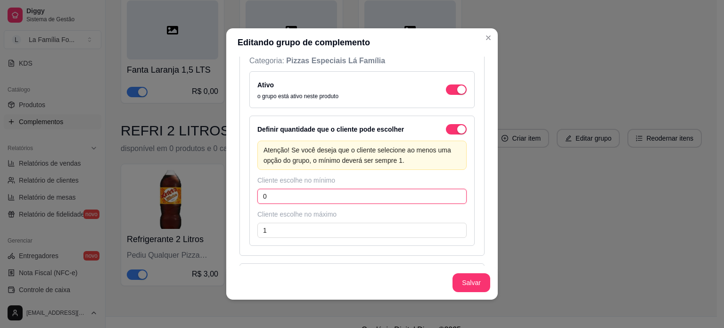
click at [355, 189] on input "0" at bounding box center [362, 196] width 209 height 15
type input "1"
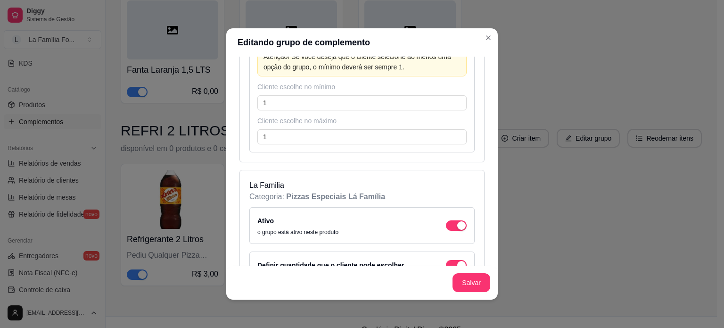
scroll to position [5847, 0]
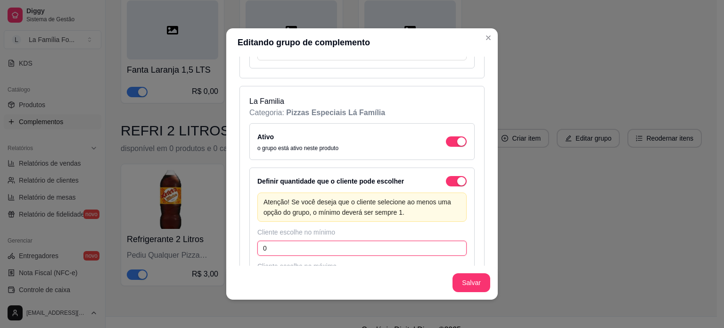
click at [378, 241] on input "0" at bounding box center [362, 248] width 209 height 15
type input "1"
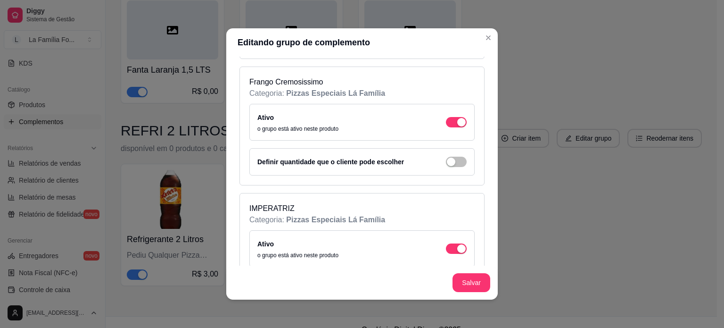
scroll to position [5508, 0]
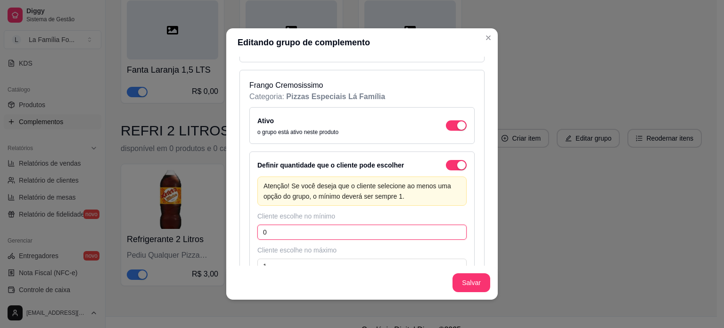
click at [353, 224] on input "0" at bounding box center [362, 231] width 209 height 15
type input "1"
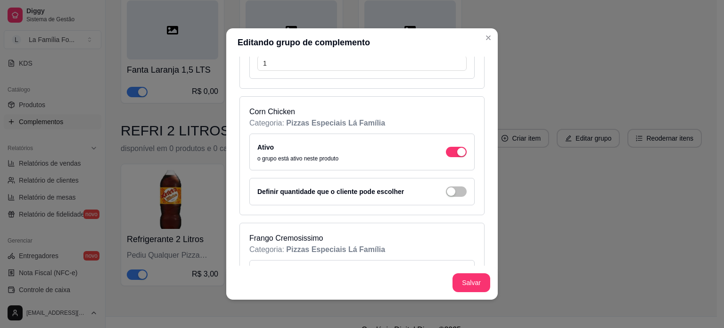
scroll to position [5338, 0]
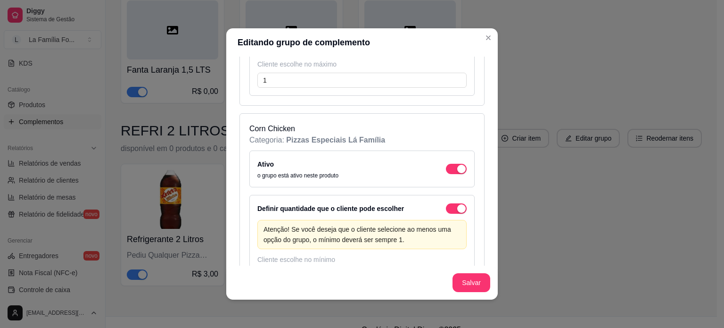
click at [352, 268] on input "0" at bounding box center [362, 275] width 209 height 15
type input "1"
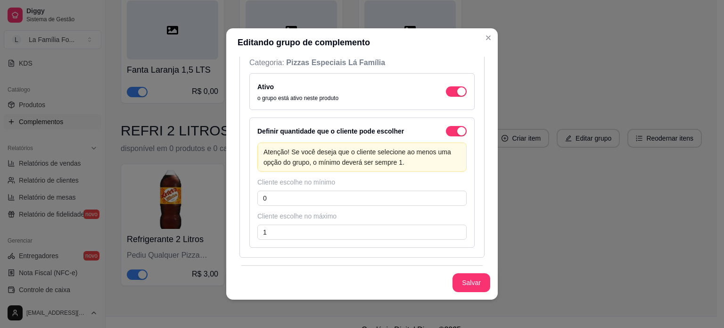
scroll to position [5168, 0]
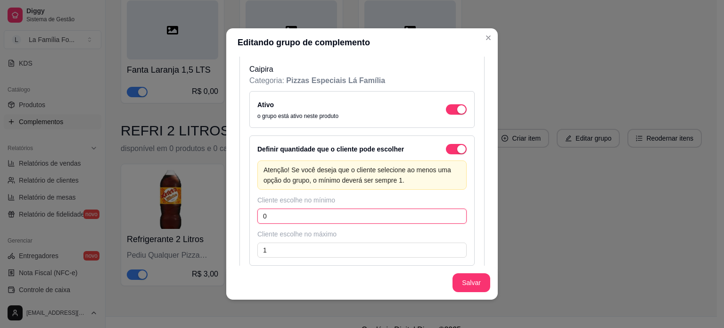
click at [356, 208] on input "0" at bounding box center [362, 215] width 209 height 15
type input "1"
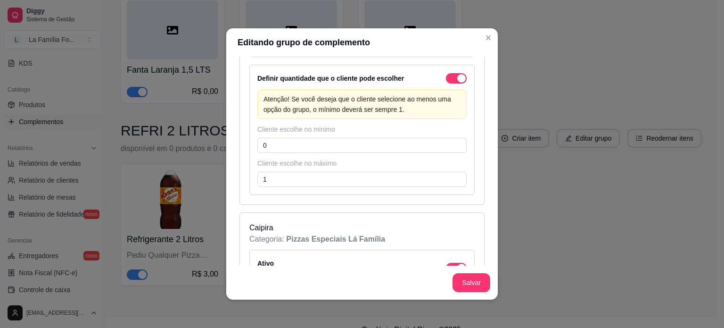
scroll to position [4961, 0]
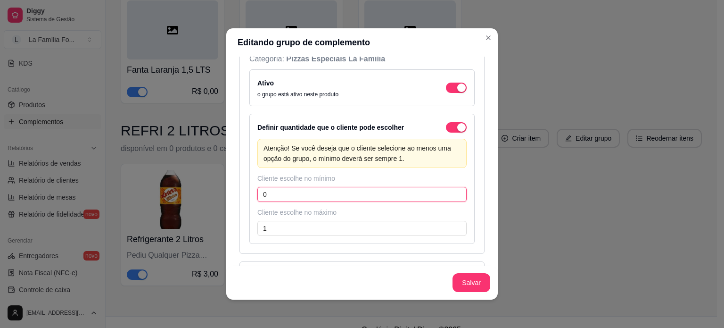
click at [366, 187] on input "0" at bounding box center [362, 194] width 209 height 15
type input "1"
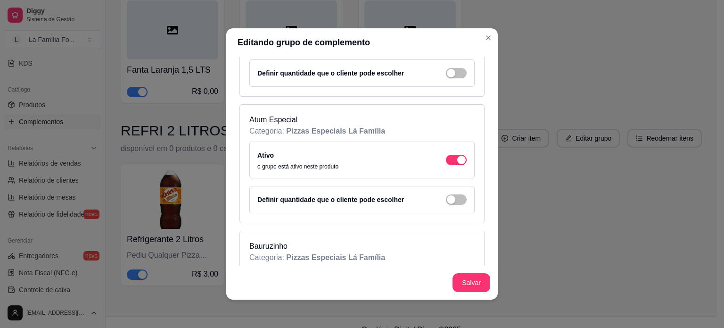
scroll to position [4753, 0]
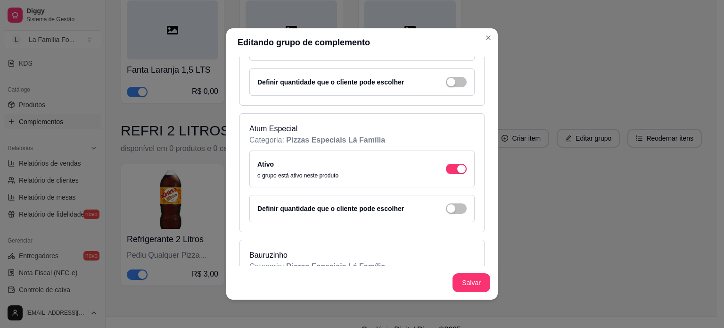
click at [449, 203] on div "Definir quantidade que o cliente pode escolher" at bounding box center [362, 208] width 209 height 11
click at [449, 195] on div "Definir quantidade que o cliente pode escolher" at bounding box center [361, 208] width 225 height 27
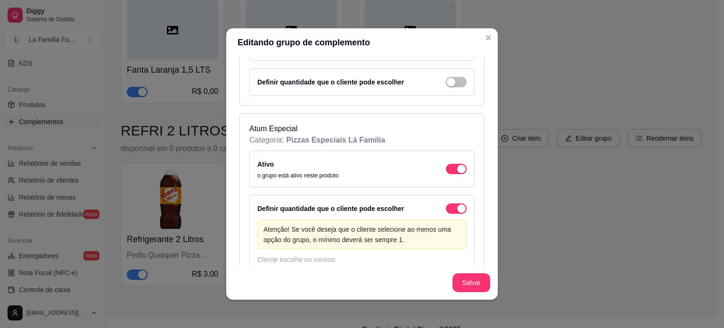
click at [354, 268] on input "0" at bounding box center [362, 275] width 209 height 15
type input "1"
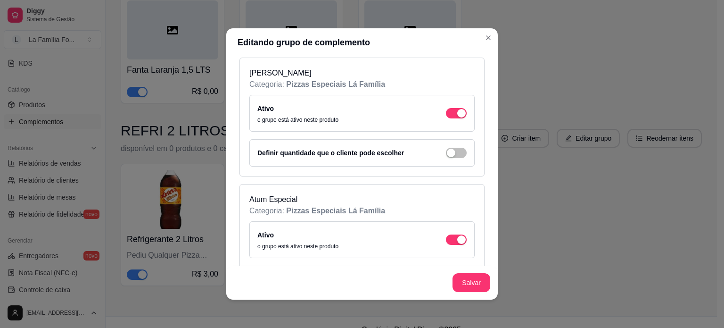
scroll to position [4621, 0]
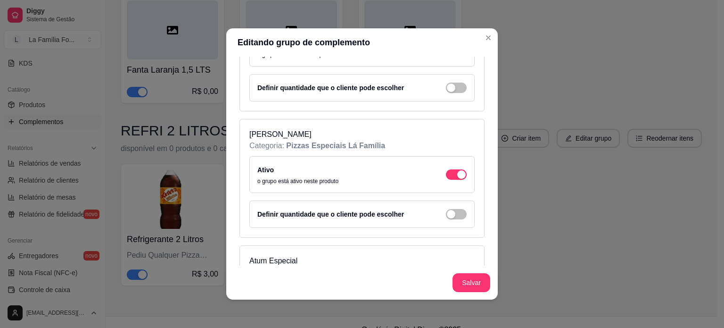
click at [446, 200] on div "Definir quantidade que o cliente pode escolher" at bounding box center [361, 213] width 225 height 27
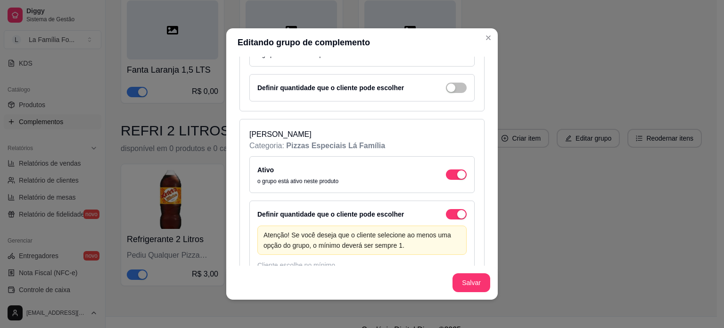
click at [366, 274] on input "0" at bounding box center [362, 281] width 209 height 15
type input "1"
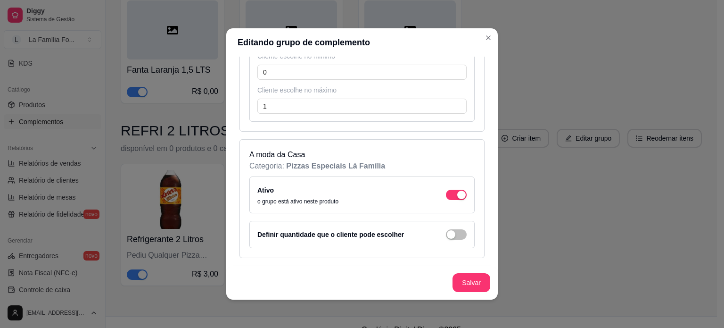
scroll to position [4470, 0]
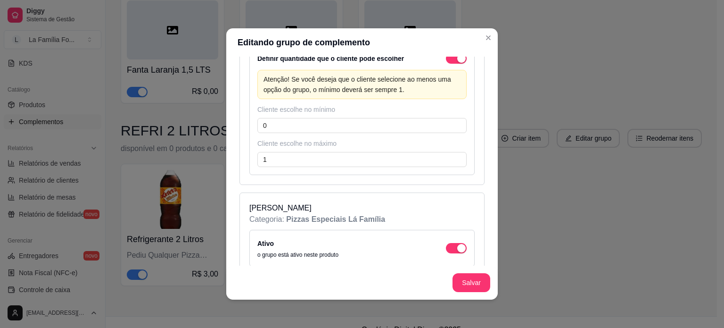
scroll to position [4678, 0]
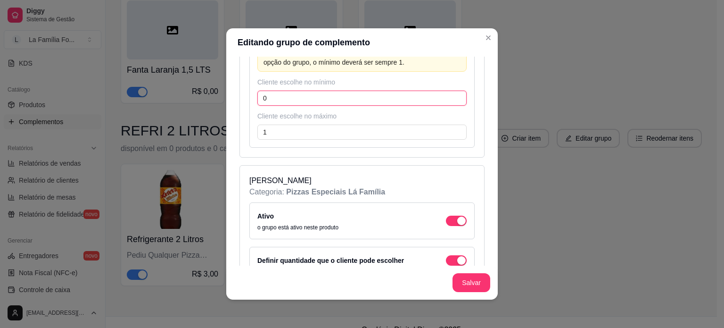
click at [273, 91] on input "0" at bounding box center [362, 98] width 209 height 15
type input "1"
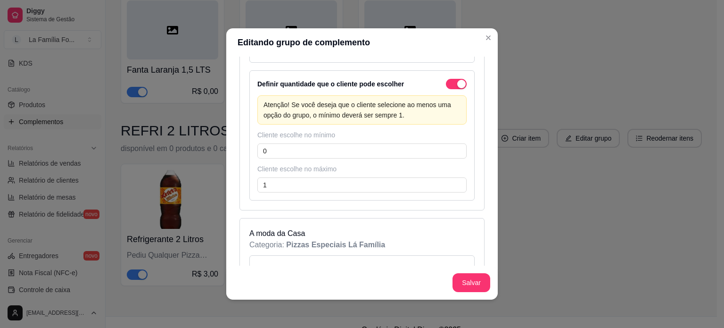
scroll to position [4395, 0]
click at [387, 144] on input "0" at bounding box center [362, 151] width 209 height 15
type input "1"
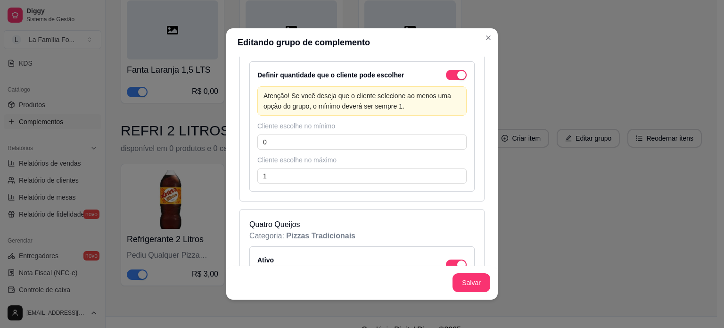
scroll to position [4112, 0]
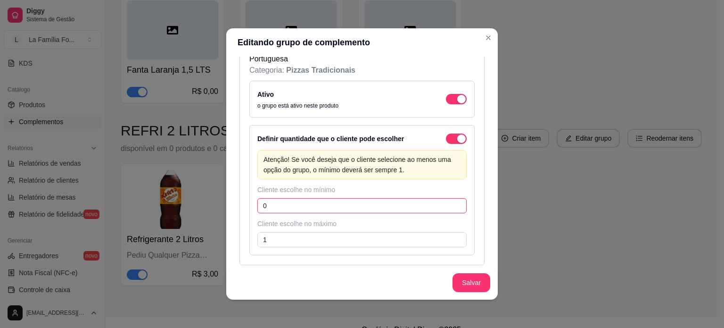
click at [284, 198] on input "0" at bounding box center [362, 205] width 209 height 15
type input "1"
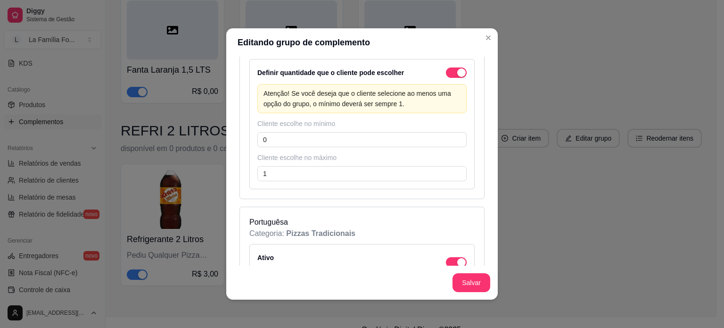
scroll to position [3942, 0]
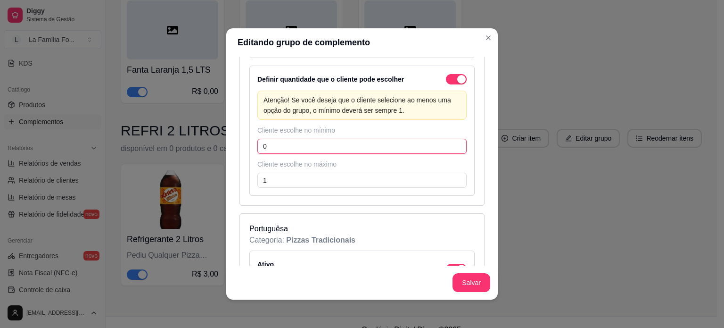
click at [266, 139] on input "0" at bounding box center [362, 146] width 209 height 15
type input "1"
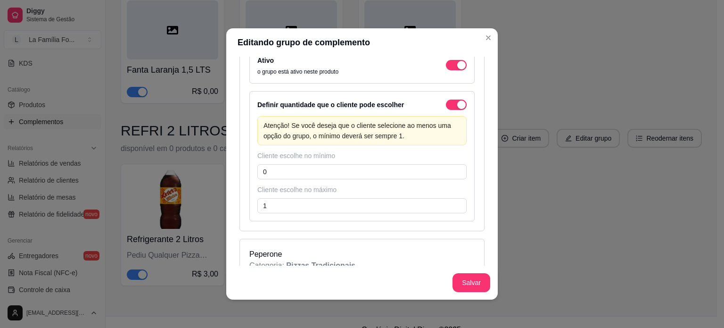
scroll to position [3678, 0]
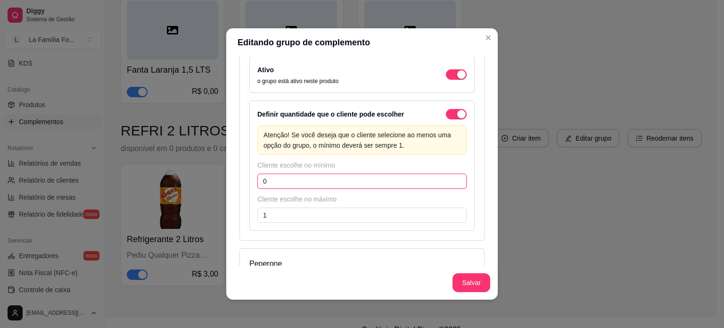
click at [358, 174] on input "0" at bounding box center [362, 181] width 209 height 15
type input "1"
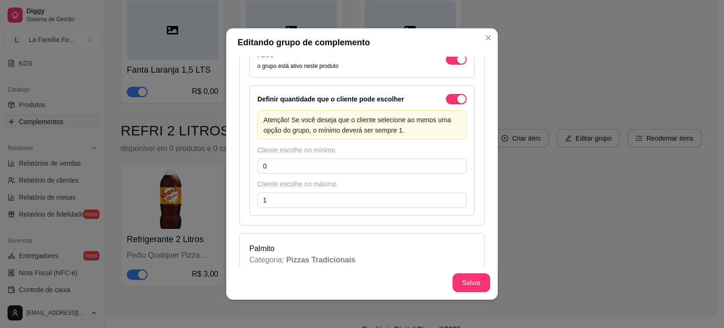
scroll to position [3451, 0]
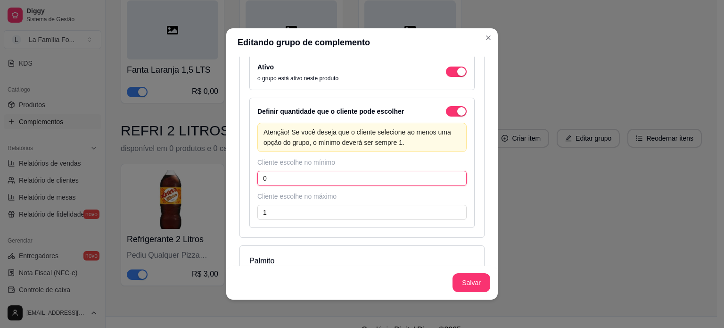
click at [325, 171] on input "0" at bounding box center [362, 178] width 209 height 15
type input "1"
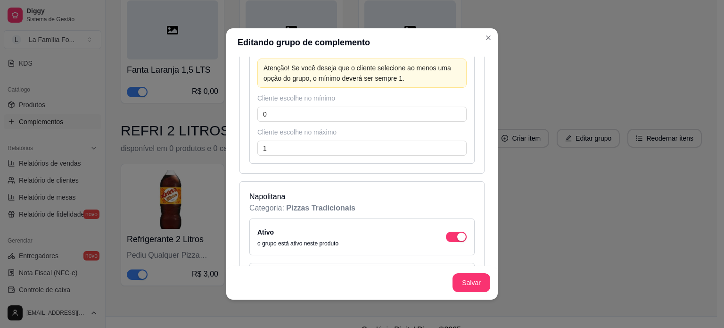
scroll to position [3263, 0]
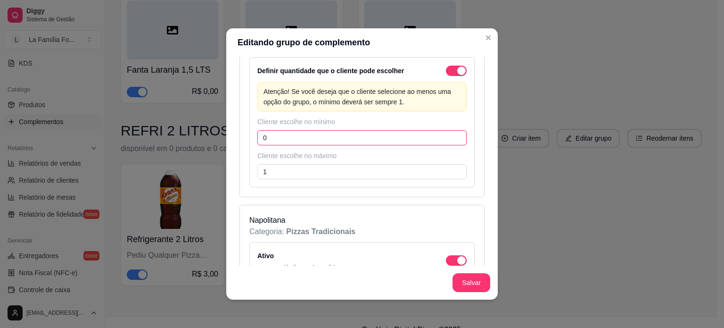
click at [317, 130] on input "0" at bounding box center [362, 137] width 209 height 15
type input "1"
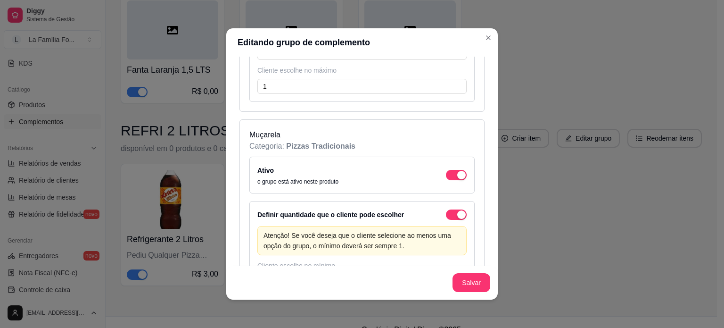
scroll to position [3074, 0]
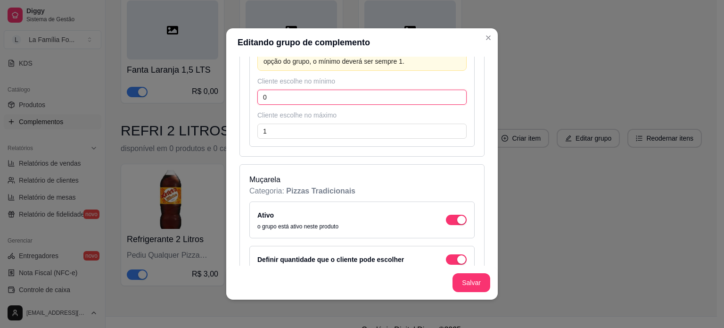
click at [386, 90] on input "0" at bounding box center [362, 97] width 209 height 15
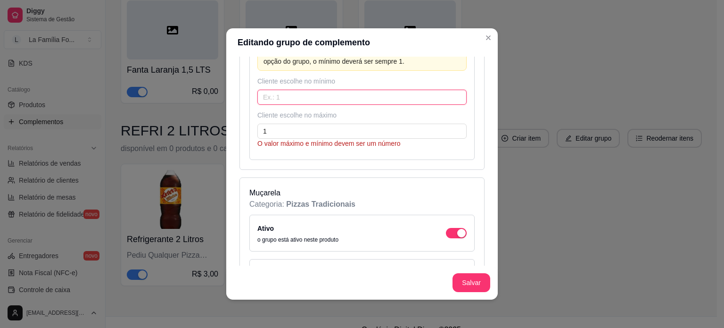
type input "1"
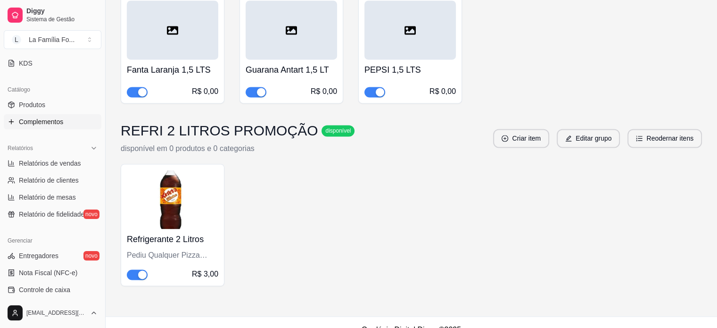
click at [183, 268] on div "R$ 3,00" at bounding box center [172, 273] width 91 height 11
click at [598, 129] on button "Editar grupo" at bounding box center [588, 138] width 63 height 19
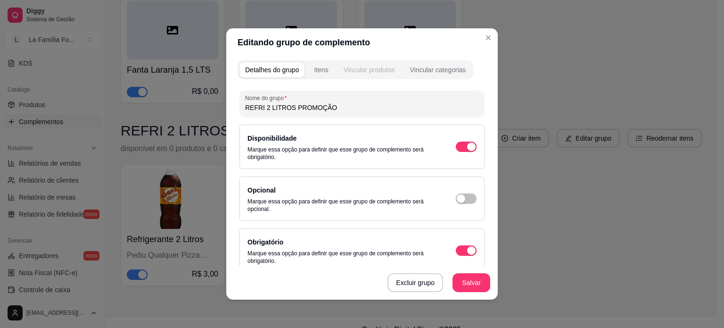
click at [382, 65] on div "Vincular produtos" at bounding box center [369, 69] width 51 height 9
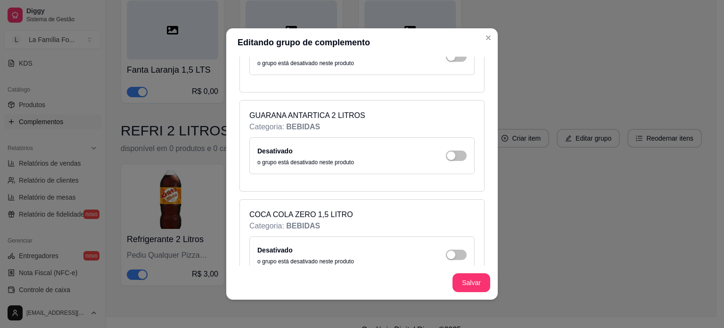
scroll to position [5902, 0]
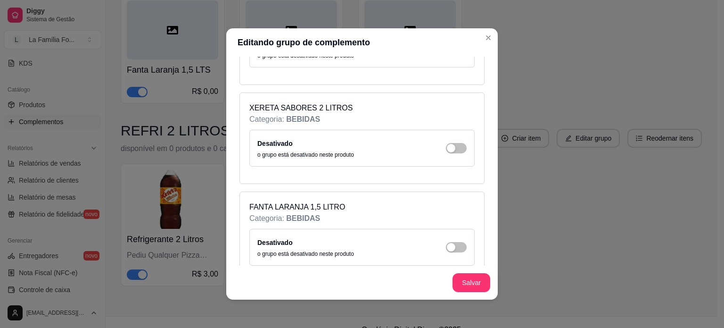
click at [487, 69] on div "Detalhes do grupo Itens Vincular produtos Vincular categorias Escolha os produt…" at bounding box center [362, 178] width 272 height 243
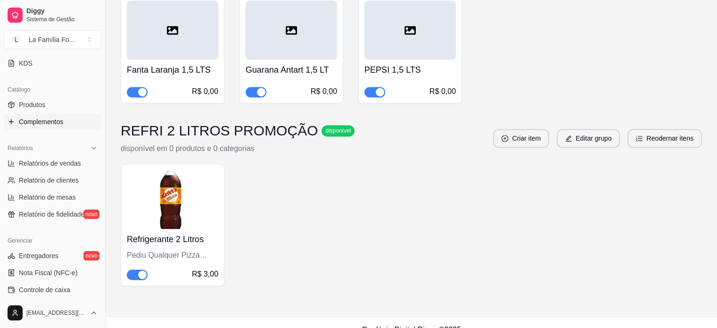
click at [186, 233] on h4 "Refrigerante 2 Litros" at bounding box center [172, 239] width 91 height 13
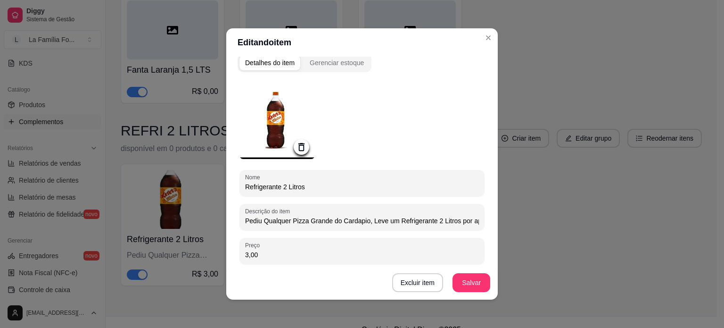
scroll to position [0, 0]
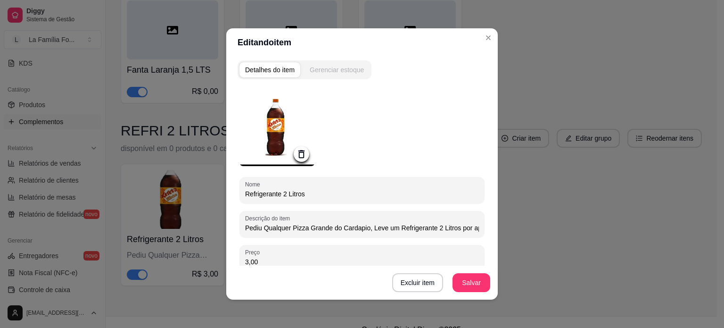
click at [326, 67] on div "Gerenciar estoque" at bounding box center [337, 69] width 54 height 9
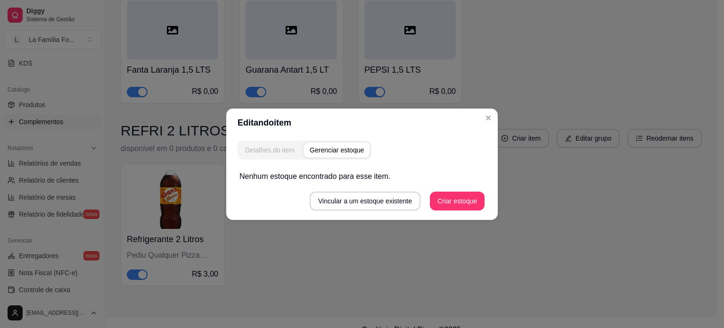
click at [280, 150] on div "Detalhes do item" at bounding box center [270, 149] width 50 height 9
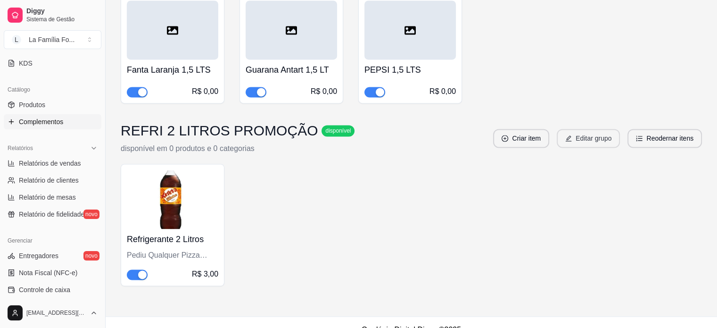
click at [590, 129] on button "Editar grupo" at bounding box center [588, 138] width 63 height 19
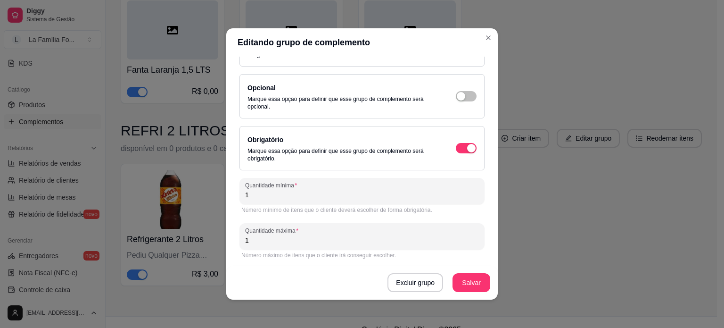
scroll to position [100, 0]
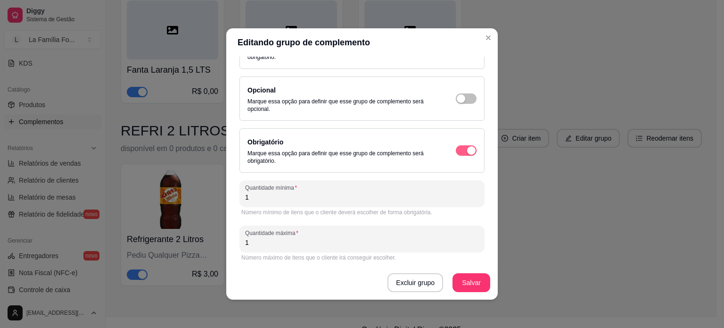
click at [456, 52] on span "button" at bounding box center [466, 47] width 21 height 10
click at [456, 157] on div "Obrigatório Marque essa opção para definir que esse grupo de complemento será o…" at bounding box center [362, 150] width 229 height 28
click at [456, 150] on span "button" at bounding box center [466, 150] width 21 height 10
click at [461, 52] on span "button" at bounding box center [466, 47] width 21 height 10
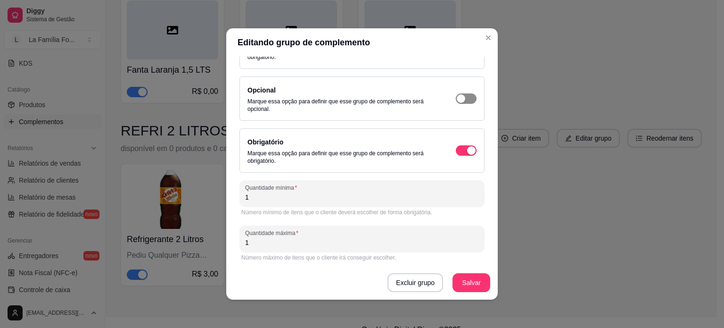
type input "0"
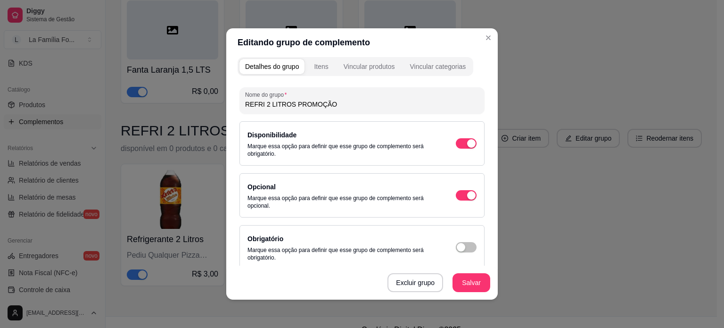
scroll to position [0, 0]
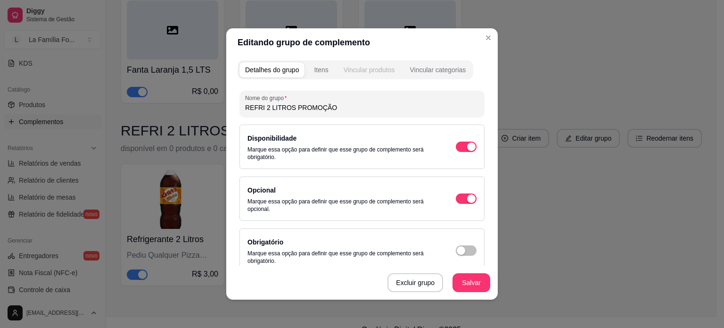
click at [345, 69] on div "Vincular produtos" at bounding box center [369, 69] width 51 height 9
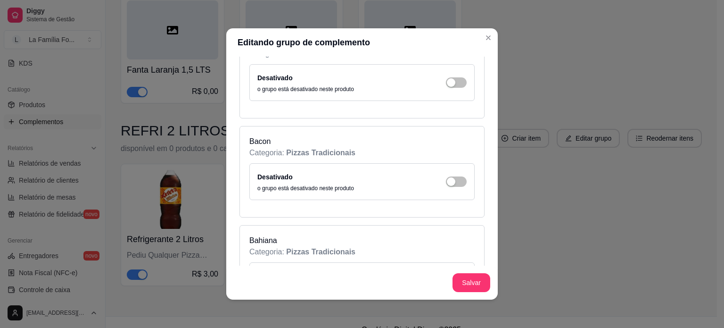
scroll to position [432, 0]
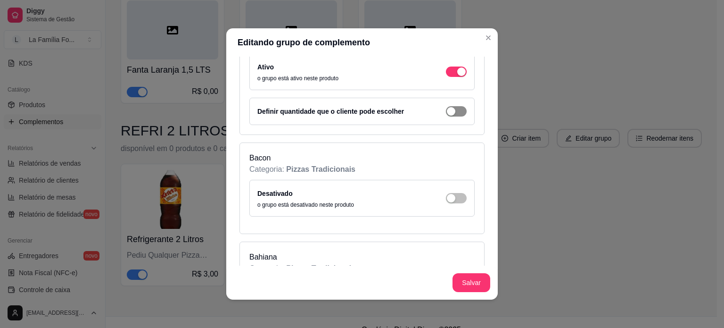
click at [449, 112] on span "button" at bounding box center [456, 111] width 21 height 10
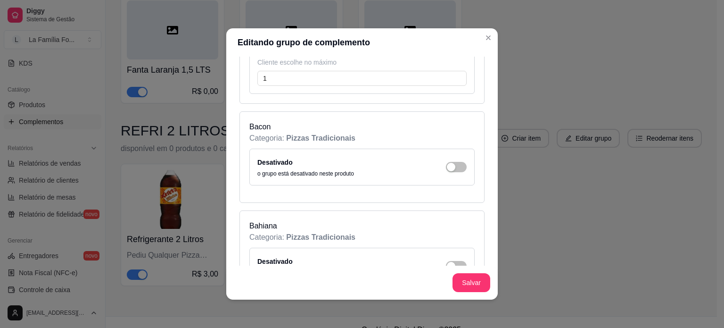
scroll to position [629, 0]
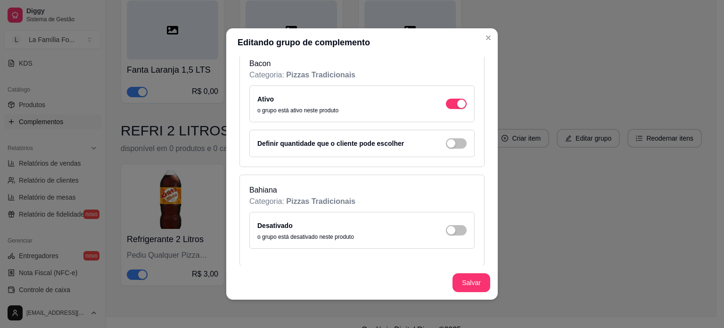
click at [450, 133] on div "Definir quantidade que o cliente pode escolher" at bounding box center [361, 143] width 225 height 27
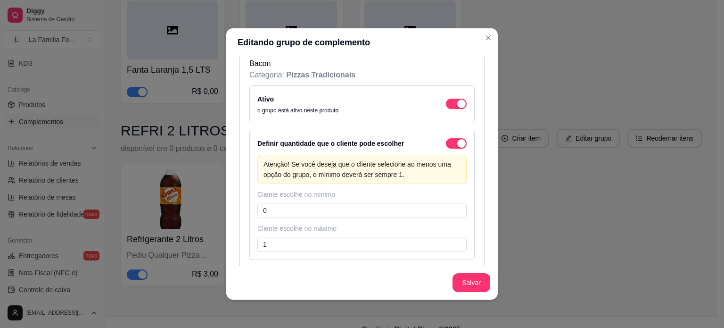
scroll to position [842, 0]
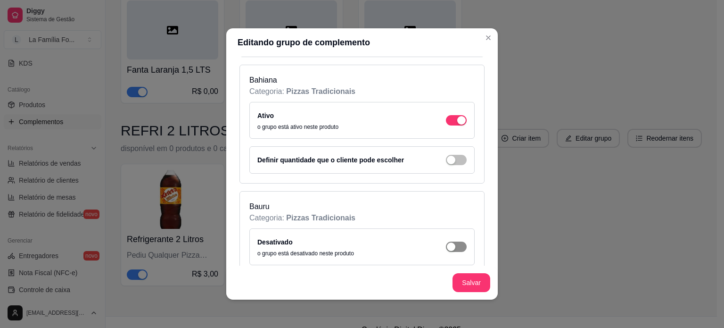
click at [452, 162] on div "Definir quantidade que o cliente pode escolher" at bounding box center [361, 159] width 225 height 27
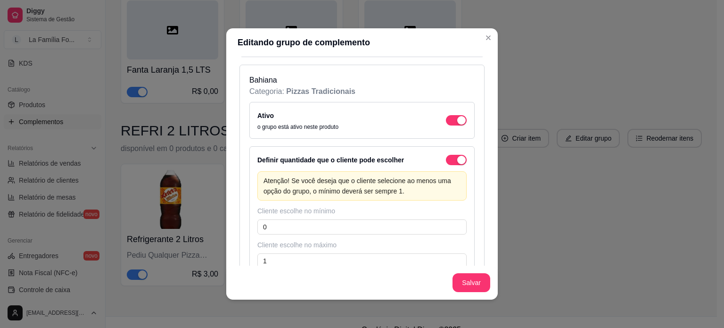
scroll to position [1055, 0]
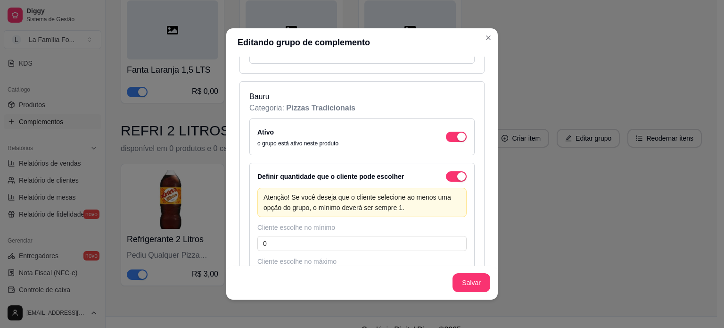
scroll to position [1267, 0]
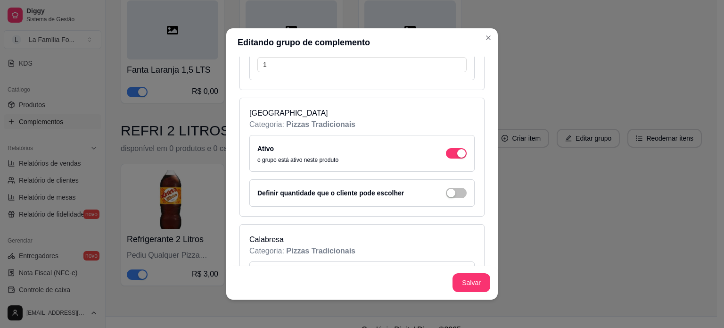
click at [447, 179] on div "Definir quantidade que o cliente pode escolher" at bounding box center [361, 192] width 225 height 27
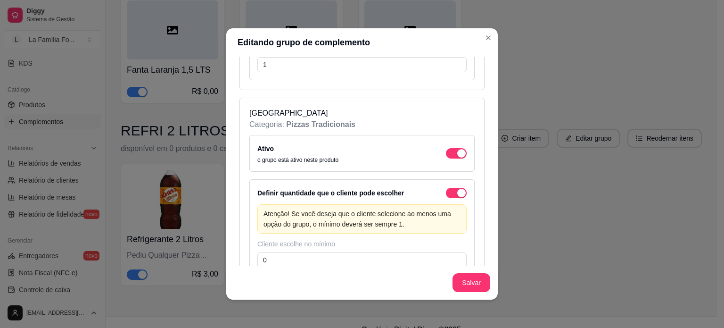
scroll to position [1479, 0]
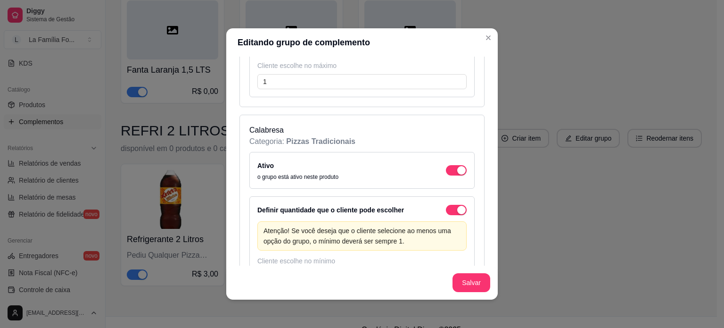
scroll to position [1692, 0]
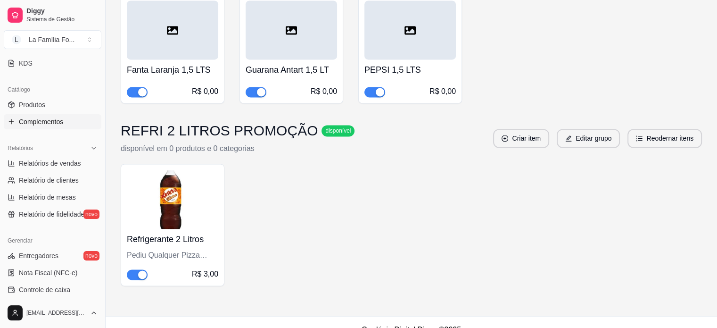
click at [223, 192] on div "Refrigerante 2 Litros Pediu Qualquer Pizza Grande do Cardapio, Leve um Refriger…" at bounding box center [173, 225] width 104 height 122
click at [587, 129] on button "Editar grupo" at bounding box center [588, 138] width 61 height 18
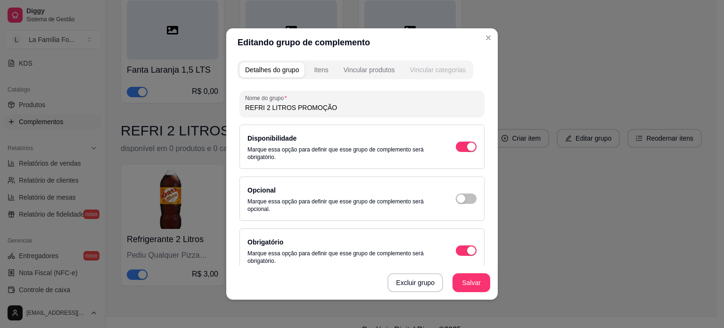
click at [420, 72] on div "Vincular categorias" at bounding box center [438, 69] width 56 height 9
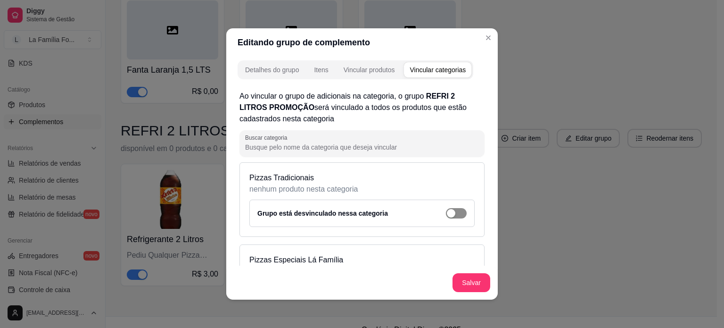
click at [451, 215] on span "button" at bounding box center [456, 213] width 21 height 10
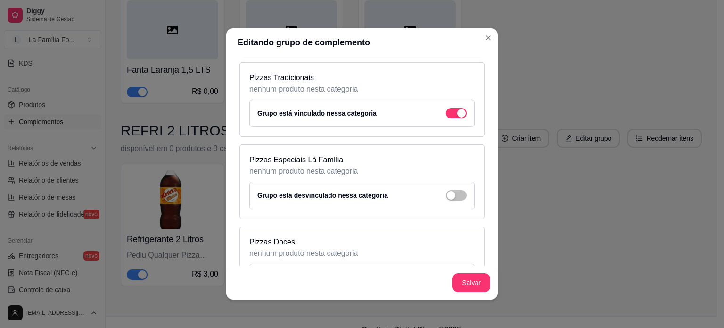
scroll to position [105, 0]
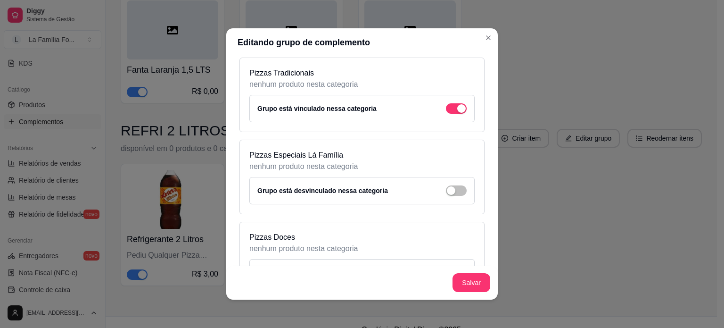
click at [458, 187] on div "Grupo está desvinculado nessa categoria" at bounding box center [361, 190] width 225 height 27
click at [455, 114] on span "button" at bounding box center [456, 108] width 21 height 10
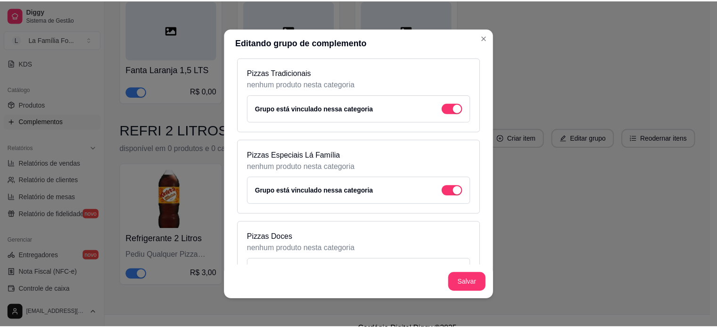
scroll to position [140, 0]
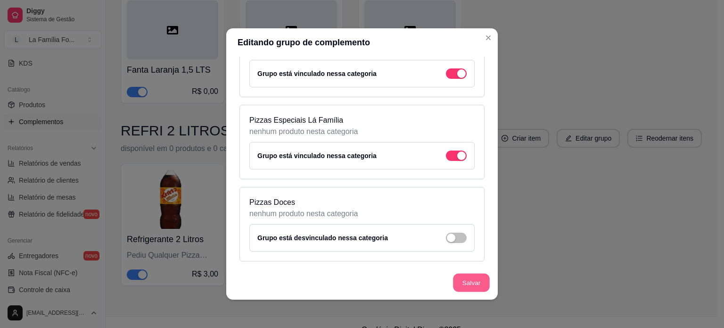
click at [473, 290] on button "Salvar" at bounding box center [471, 283] width 37 height 18
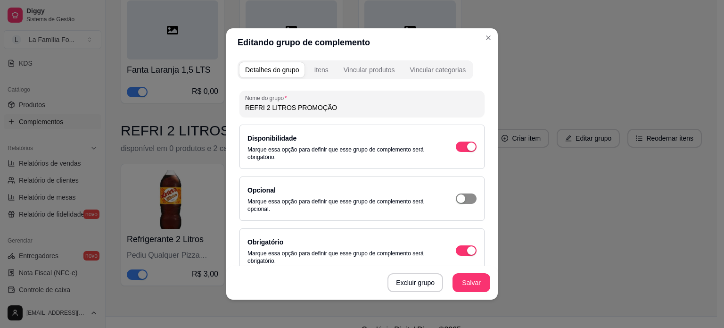
click at [458, 152] on span "button" at bounding box center [466, 146] width 21 height 10
type input "0"
click at [477, 281] on button "Salvar" at bounding box center [472, 282] width 38 height 19
click at [477, 281] on button "Salvar" at bounding box center [471, 283] width 37 height 18
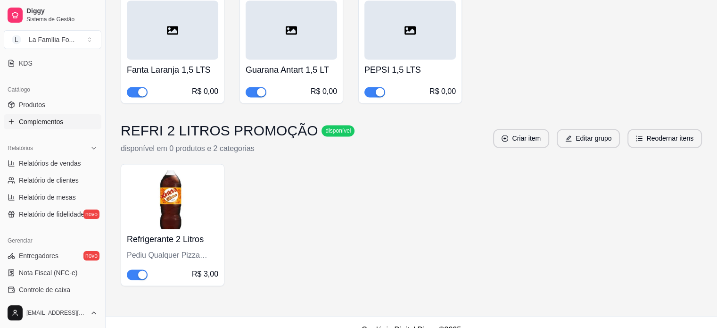
scroll to position [0, 0]
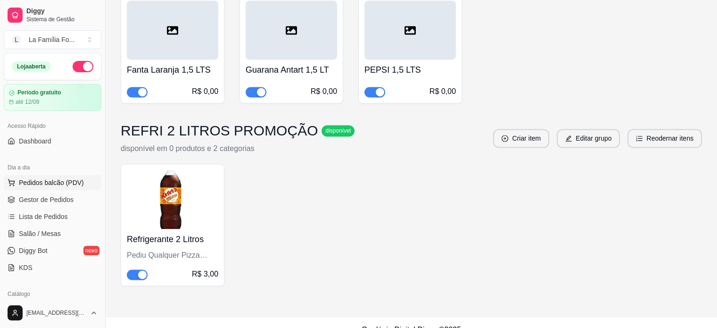
click at [57, 177] on button "Pedidos balcão (PDV)" at bounding box center [53, 182] width 98 height 15
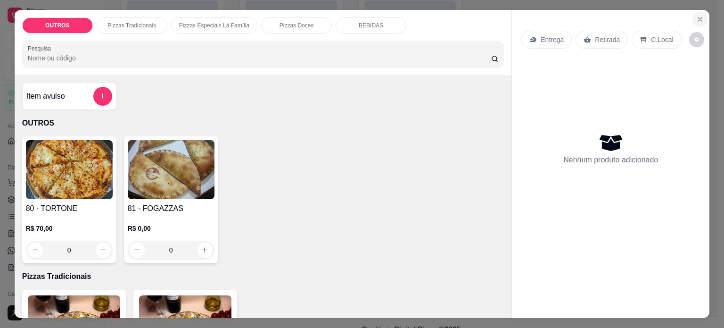
click at [697, 16] on icon "Close" at bounding box center [701, 20] width 8 height 8
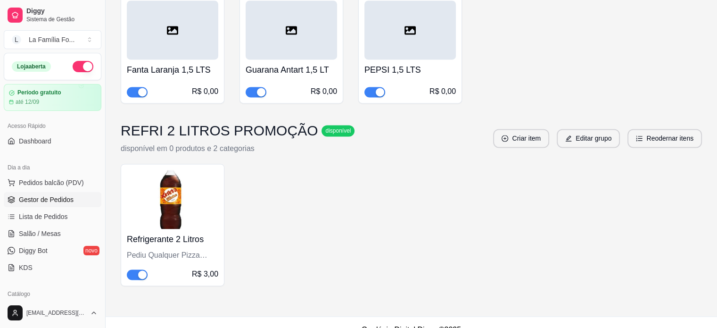
click at [67, 201] on span "Gestor de Pedidos" at bounding box center [46, 199] width 55 height 9
